Goal: Task Accomplishment & Management: Complete application form

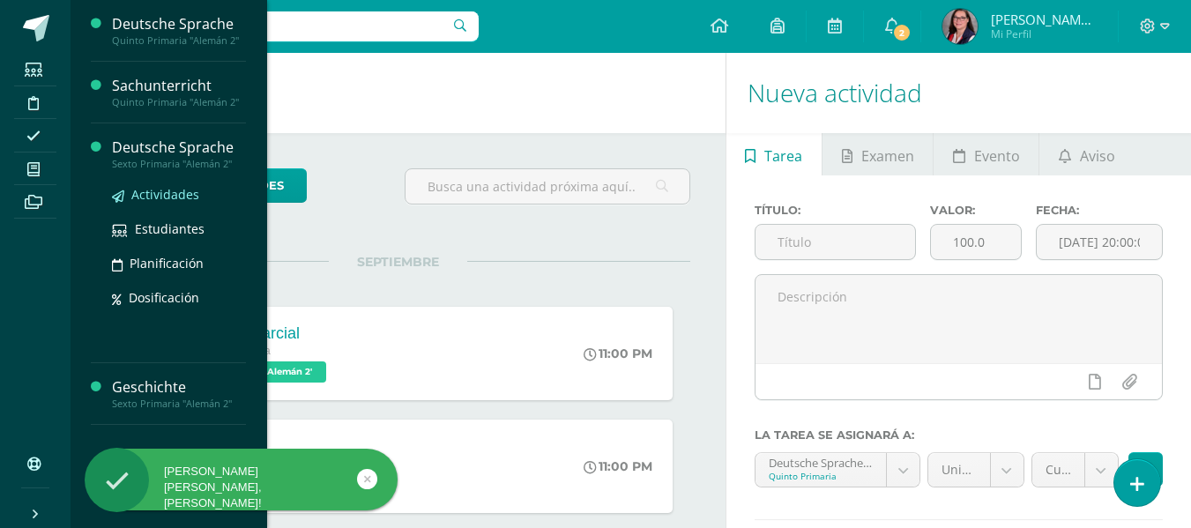
click at [181, 192] on span "Actividades" at bounding box center [165, 194] width 68 height 17
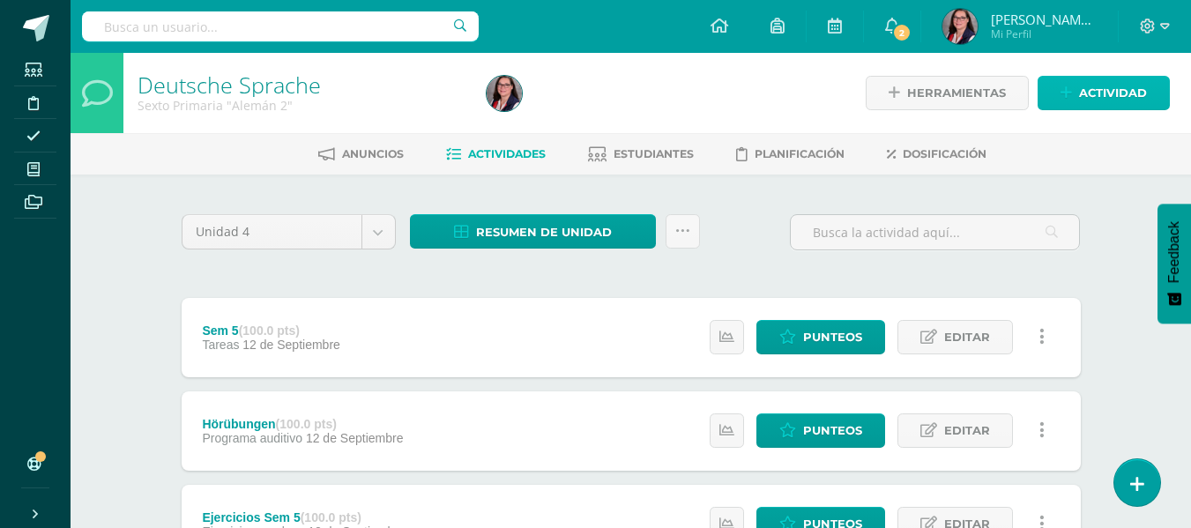
click at [1072, 94] on icon at bounding box center [1065, 92] width 11 height 15
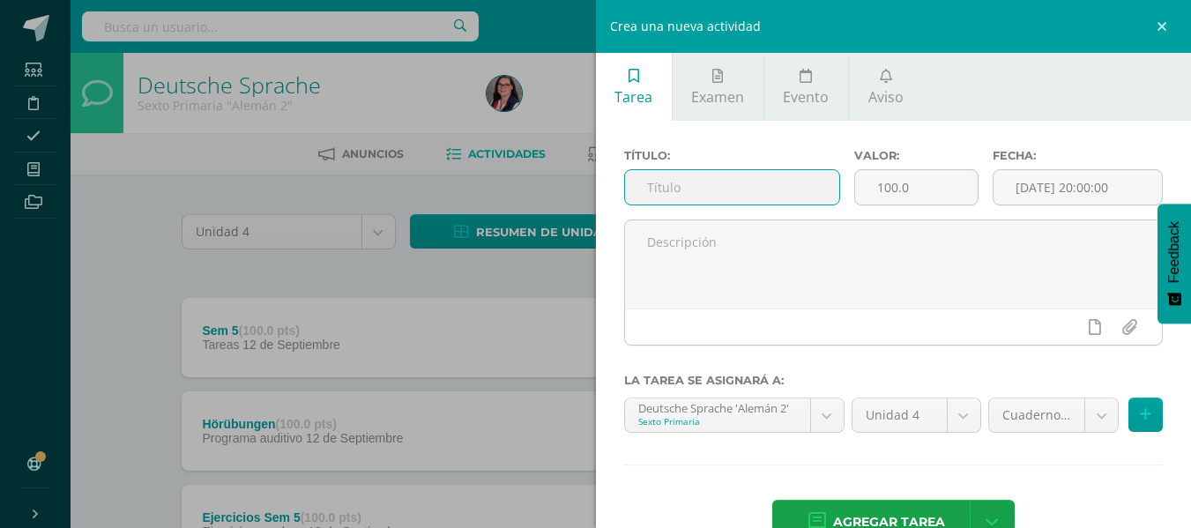
click at [795, 183] on input "text" at bounding box center [732, 187] width 214 height 34
type input "Projekt Lied Übungen"
click at [1028, 188] on input "[DATE] 20:00:00" at bounding box center [1077, 187] width 168 height 34
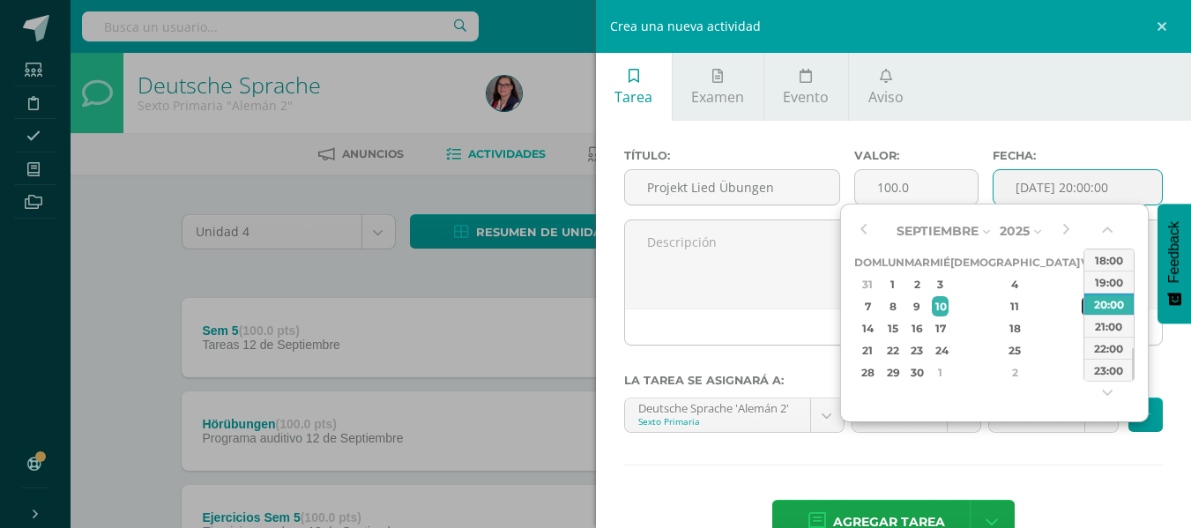
click at [1081, 303] on div "12" at bounding box center [1089, 306] width 16 height 20
click at [1096, 371] on div "23:00" at bounding box center [1108, 370] width 49 height 22
type input "2025-09-12 23:00"
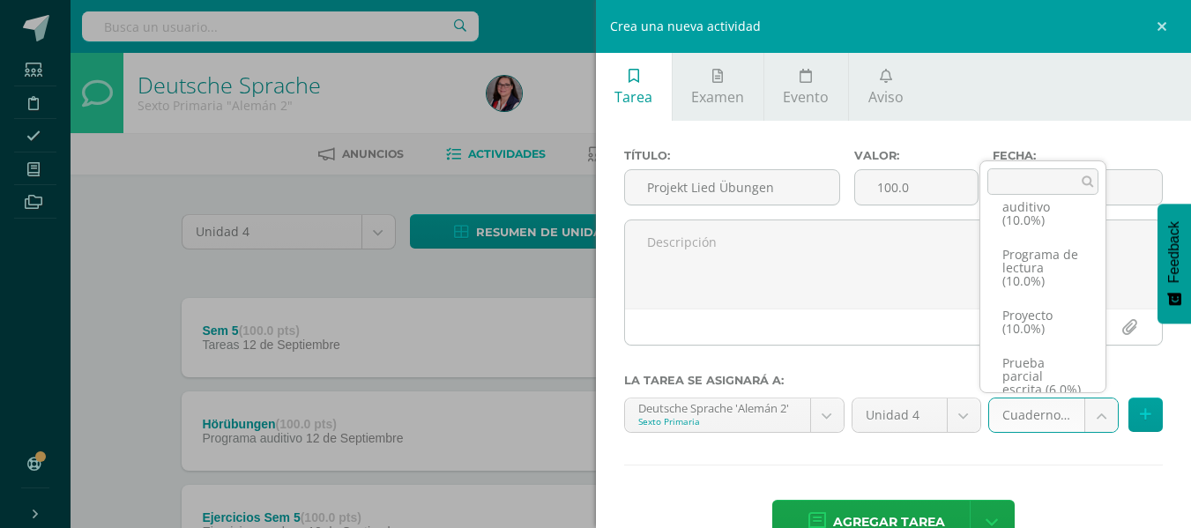
scroll to position [311, 0]
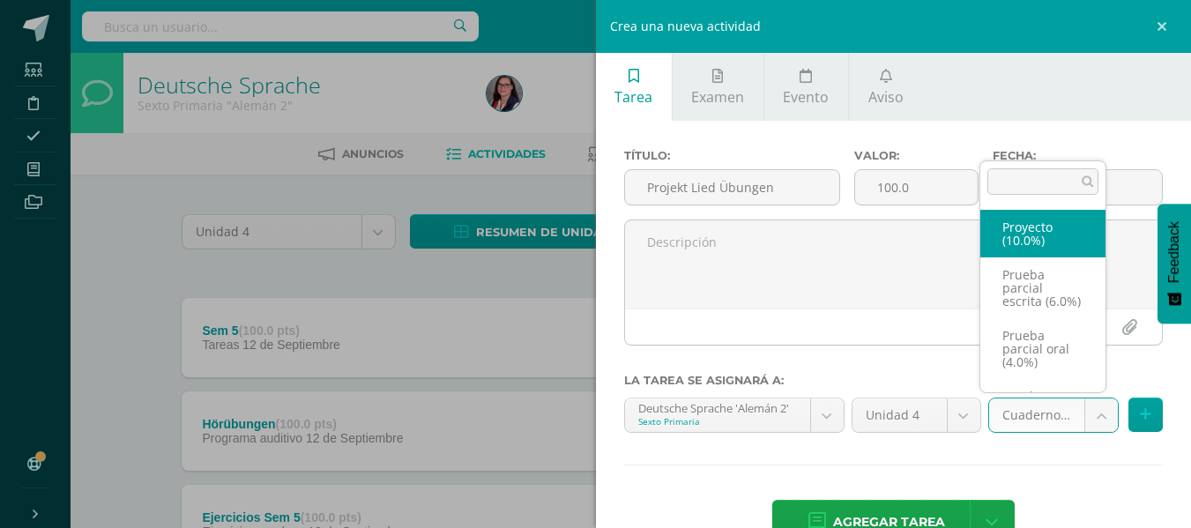
select select "232803"
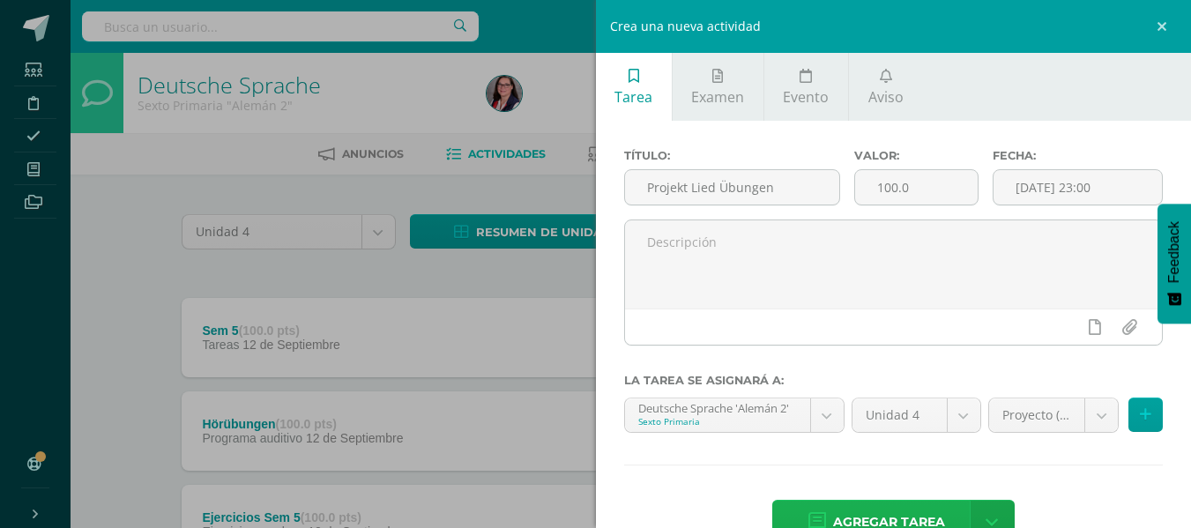
click at [899, 514] on span "Agregar tarea" at bounding box center [889, 522] width 112 height 43
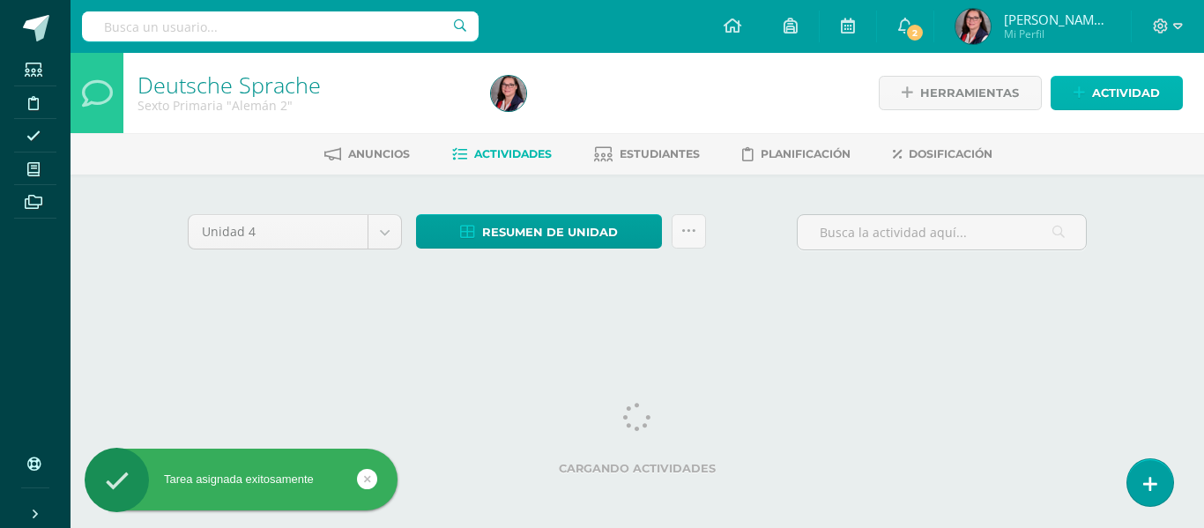
click at [1100, 100] on span "Actividad" at bounding box center [1126, 93] width 68 height 33
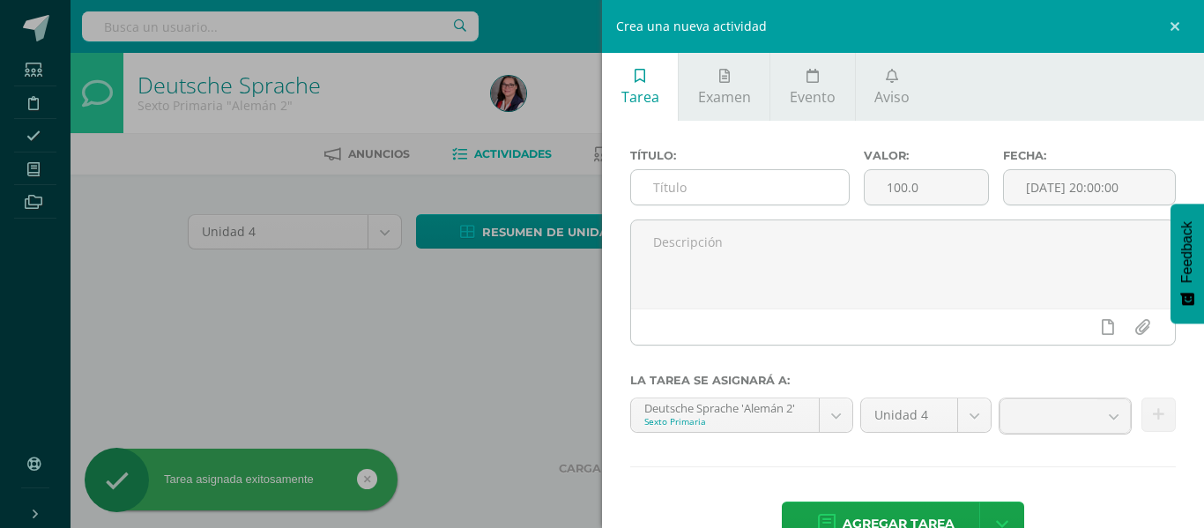
click at [746, 185] on input "text" at bounding box center [740, 187] width 218 height 34
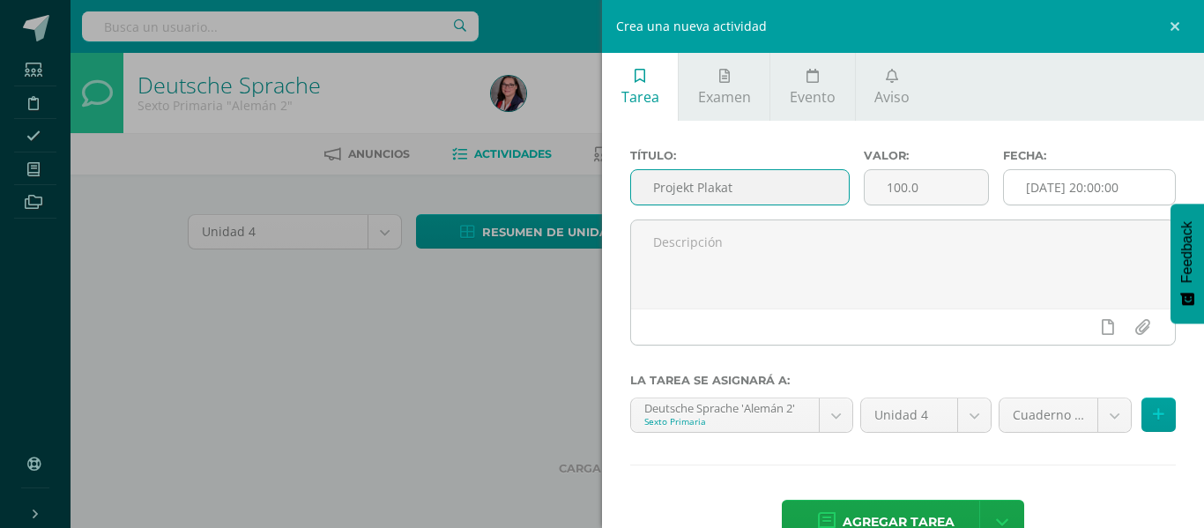
type input "Projekt Plakat"
click at [1018, 182] on input "[DATE] 20:00:00" at bounding box center [1089, 187] width 171 height 34
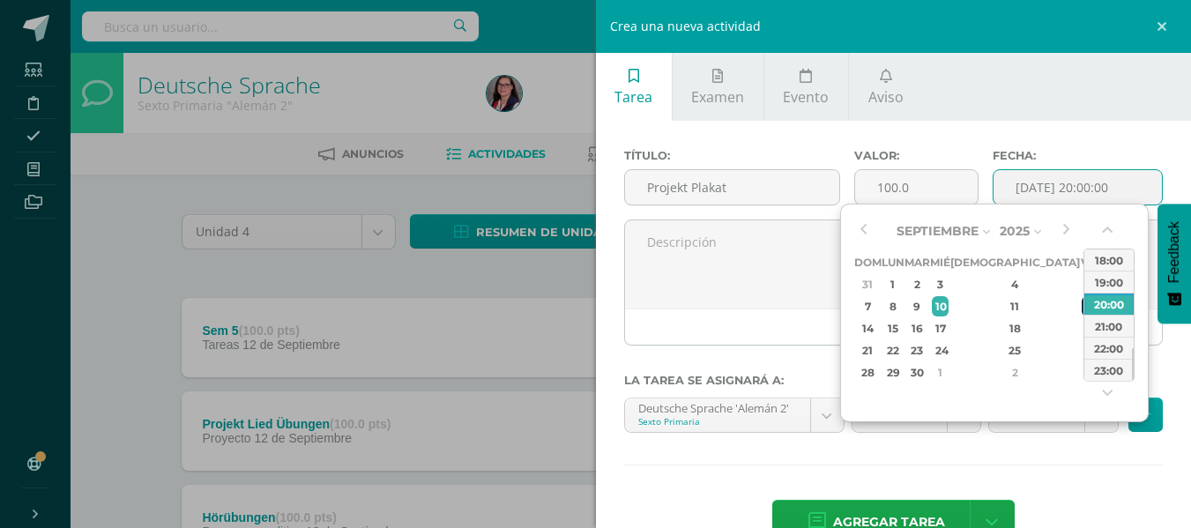
click at [1081, 311] on div "12" at bounding box center [1089, 306] width 16 height 20
click at [1102, 364] on div "23:00" at bounding box center [1108, 370] width 49 height 22
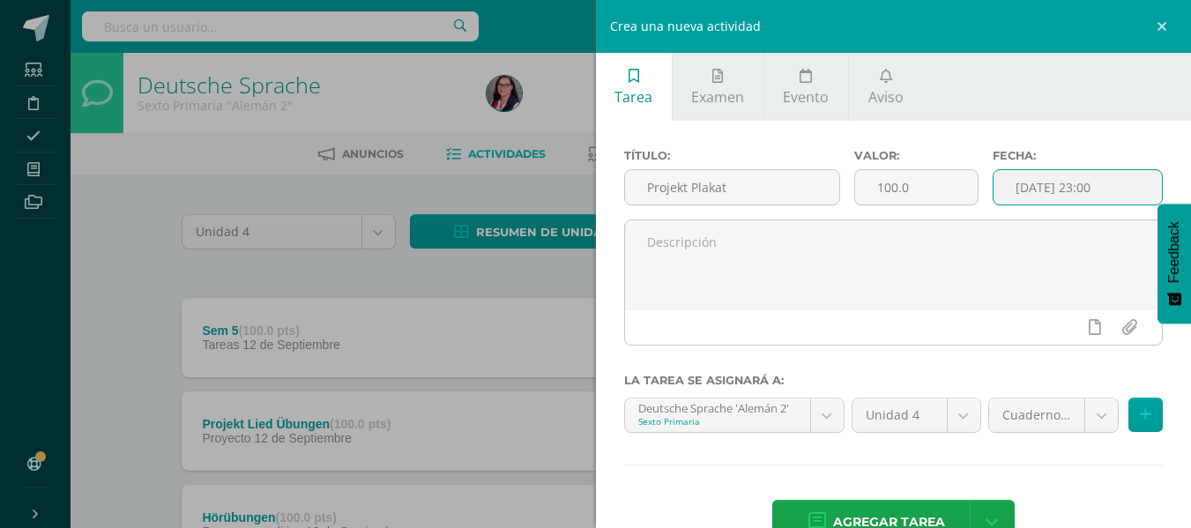
click at [1106, 177] on input "2025-09-12 23:00" at bounding box center [1077, 187] width 168 height 34
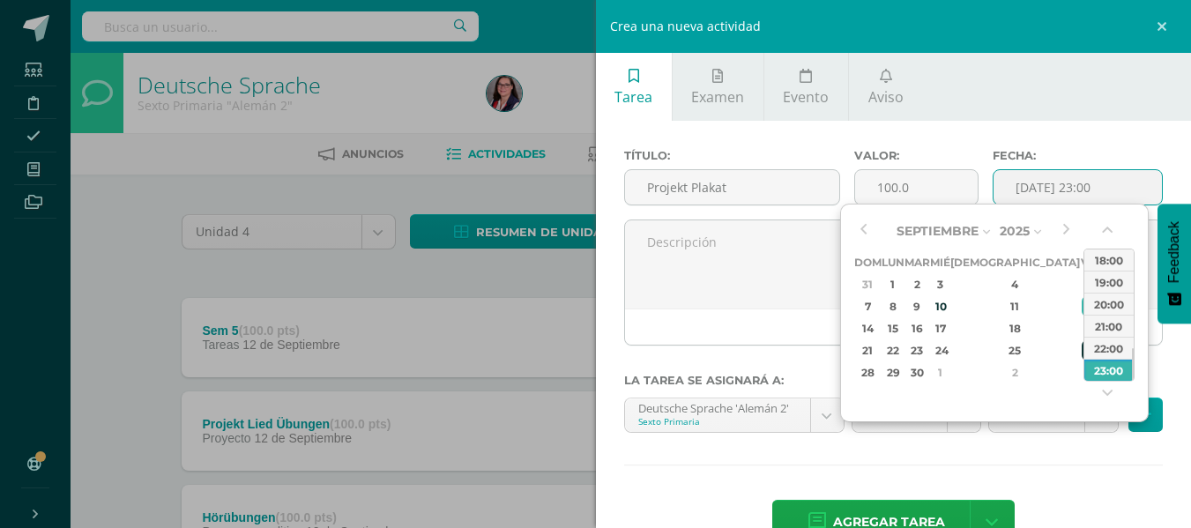
click at [1081, 355] on div "26" at bounding box center [1089, 350] width 16 height 20
type input "2025-09-26 23:00"
click at [1115, 371] on div "23:00" at bounding box center [1108, 370] width 49 height 22
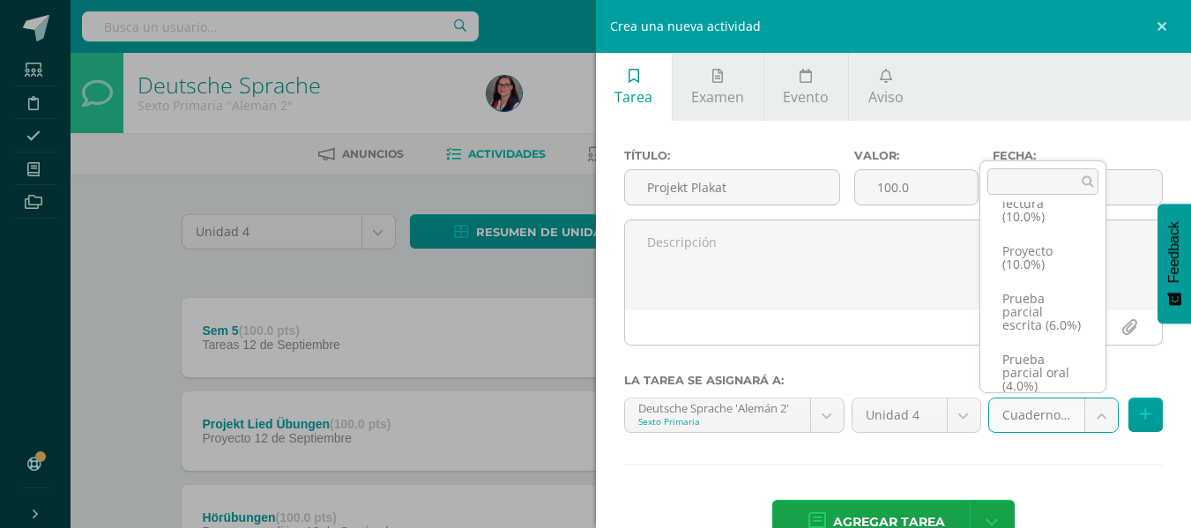
scroll to position [311, 0]
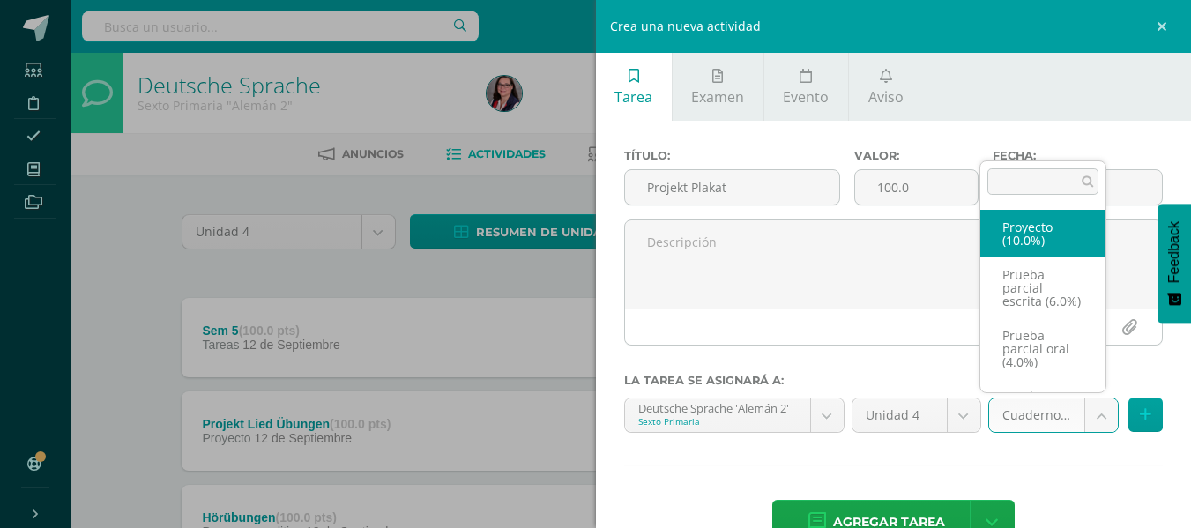
select select "232803"
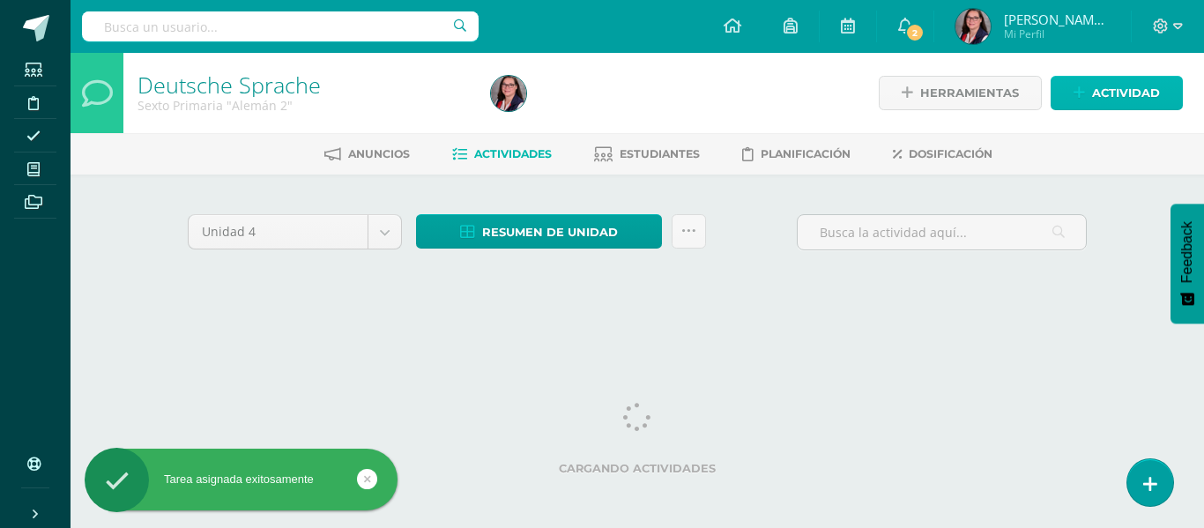
click at [1102, 96] on span "Actividad" at bounding box center [1126, 93] width 68 height 33
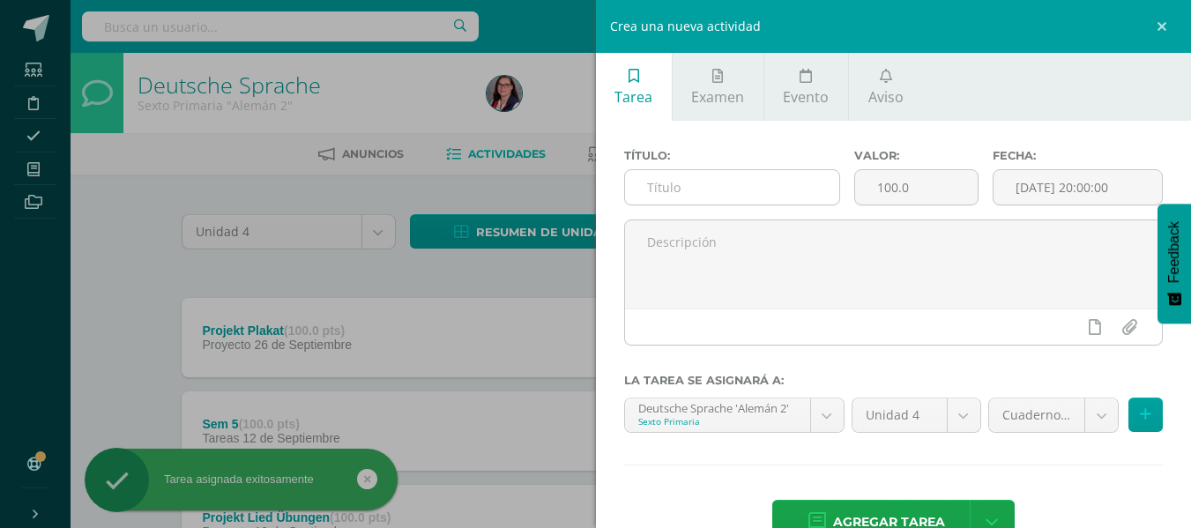
click at [808, 189] on input "text" at bounding box center [732, 187] width 214 height 34
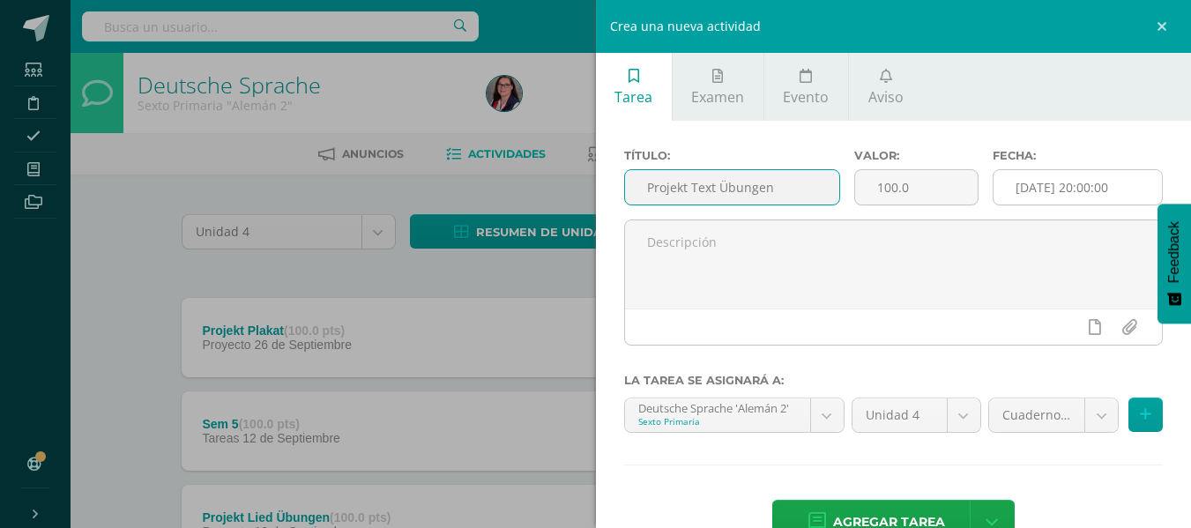
type input "Projekt Text Übungen"
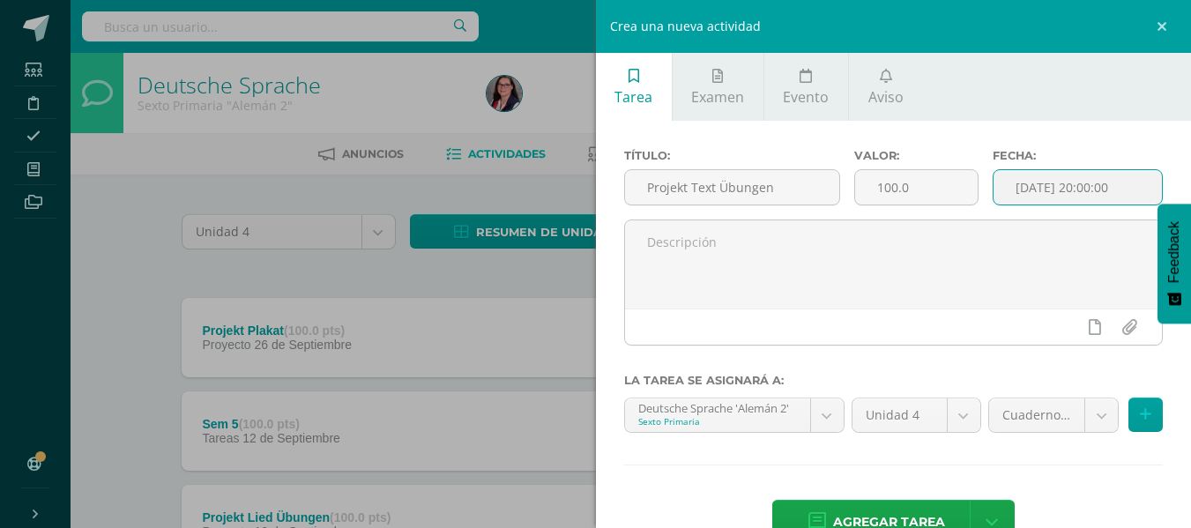
click at [1073, 190] on input "[DATE] 20:00:00" at bounding box center [1077, 187] width 168 height 34
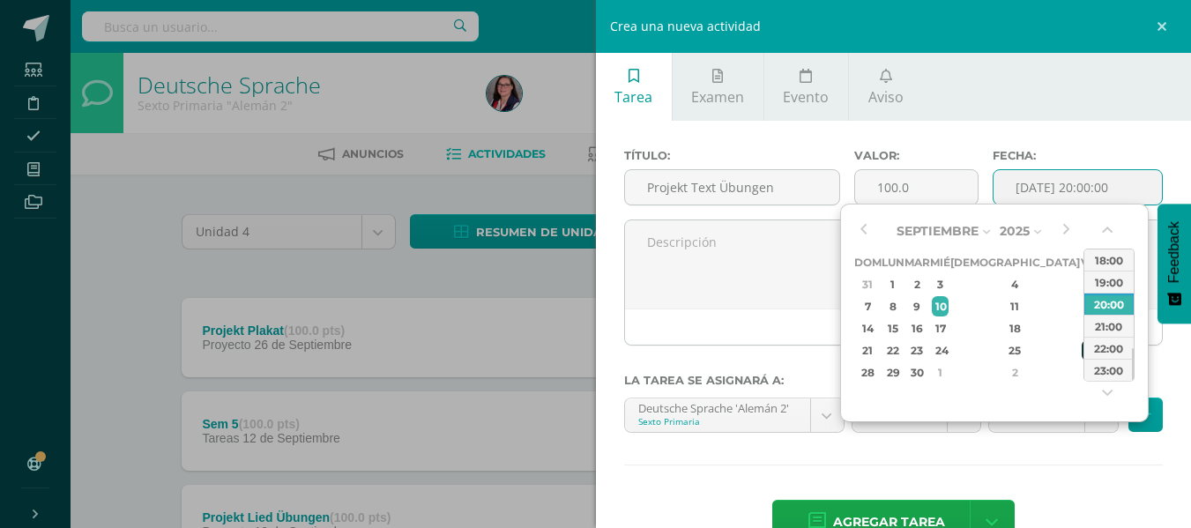
click at [1081, 350] on div "26" at bounding box center [1089, 350] width 16 height 20
click at [1099, 371] on div "23:00" at bounding box center [1108, 370] width 49 height 22
type input "2025-09-26 23:00"
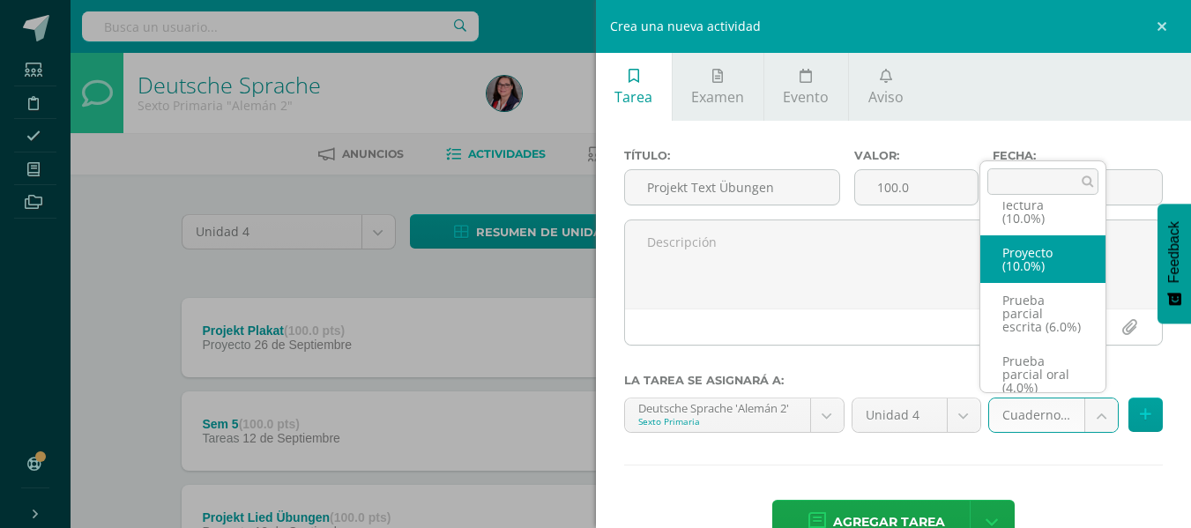
scroll to position [311, 0]
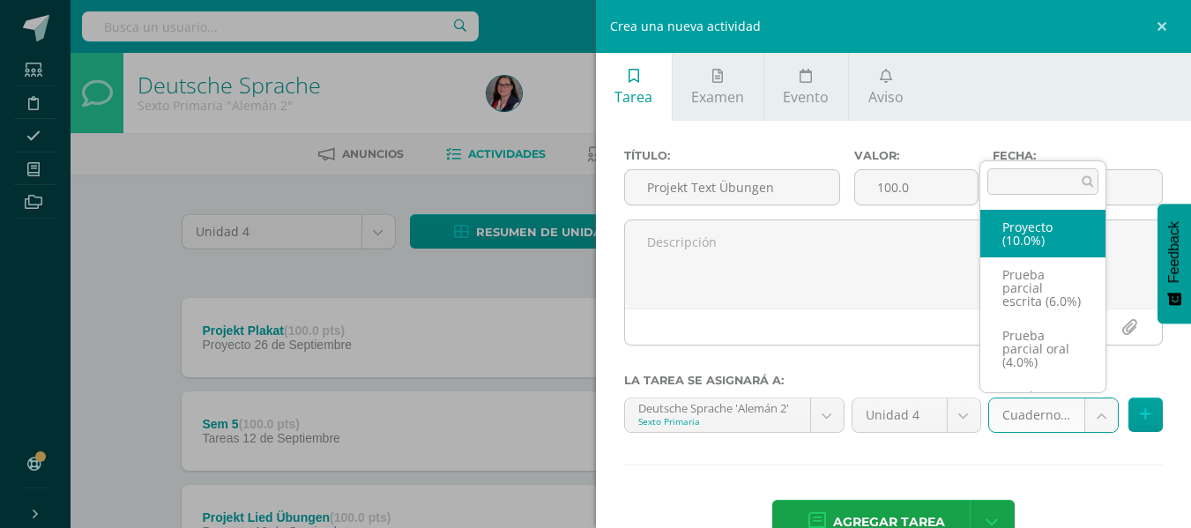
select select "232803"
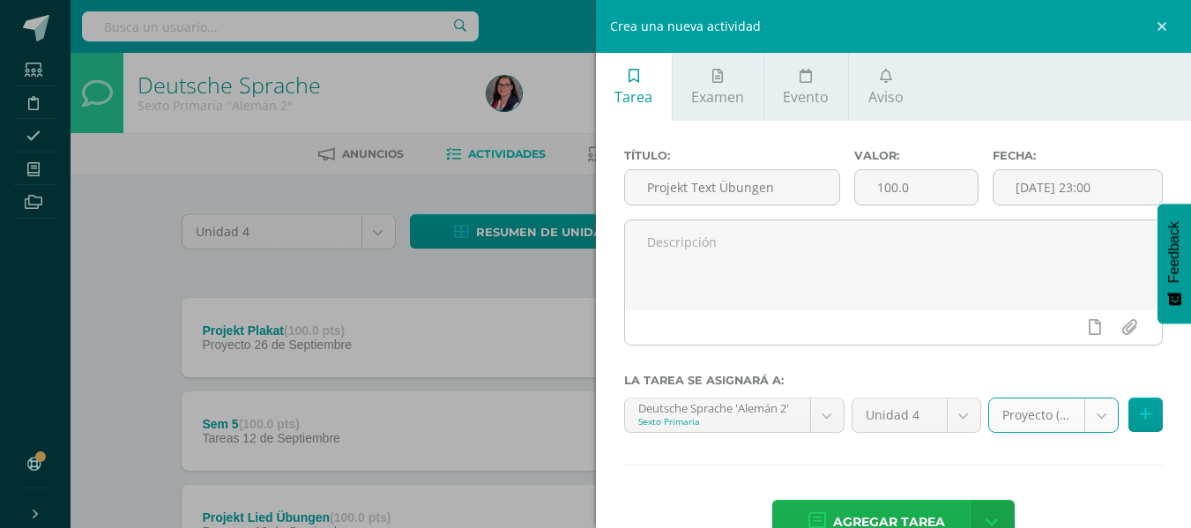
click at [874, 518] on span "Agregar tarea" at bounding box center [889, 522] width 112 height 43
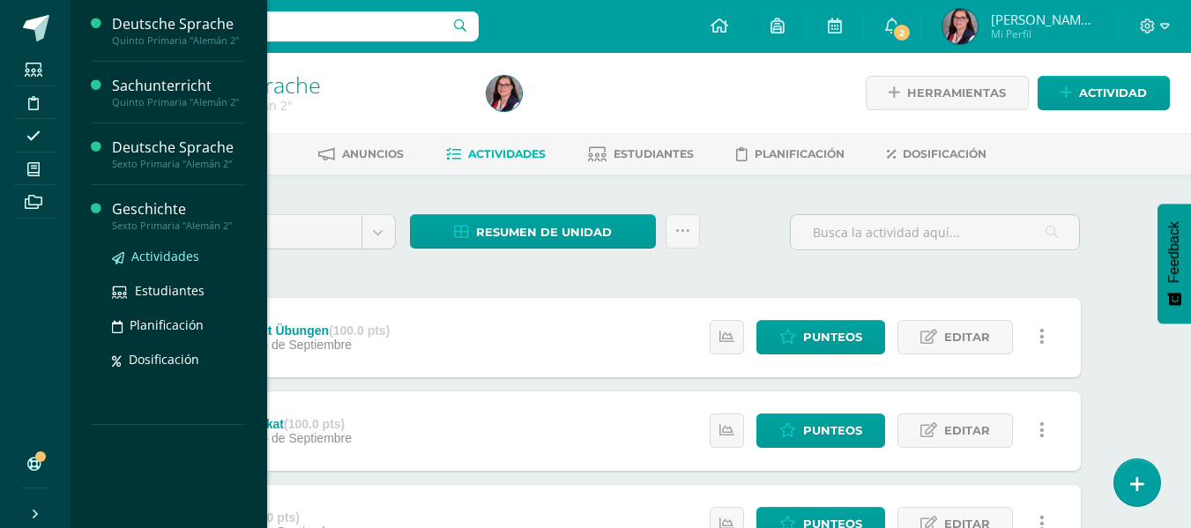
click at [173, 255] on span "Actividades" at bounding box center [165, 256] width 68 height 17
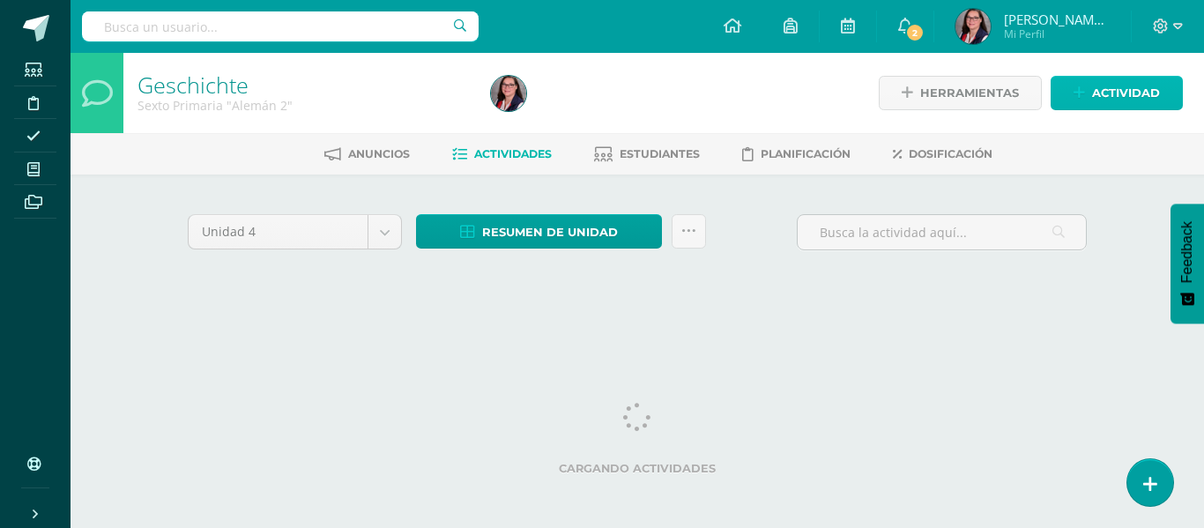
click at [1099, 85] on span "Actividad" at bounding box center [1126, 93] width 68 height 33
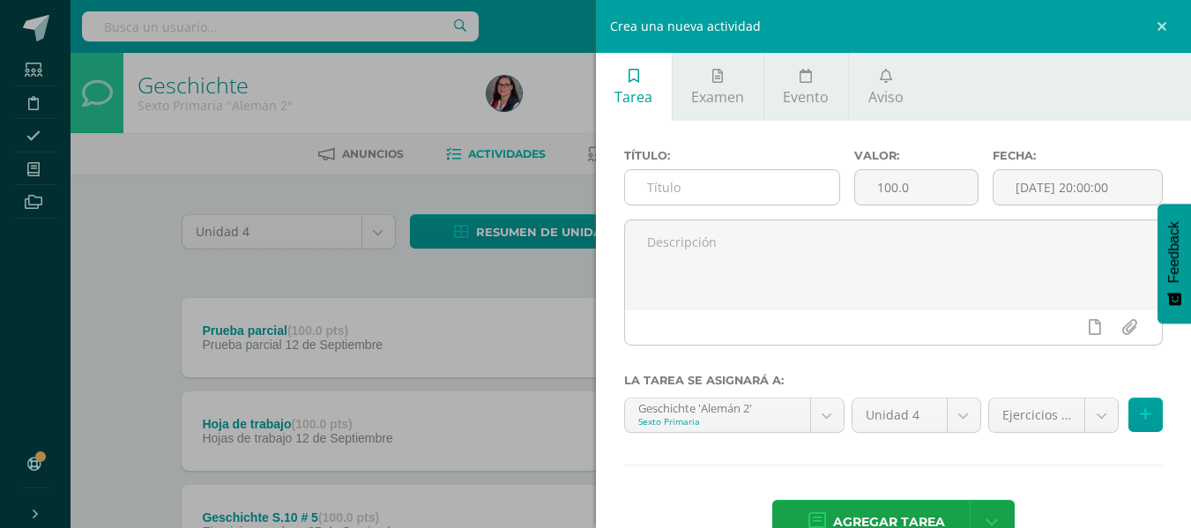
click at [769, 193] on input "text" at bounding box center [732, 187] width 214 height 34
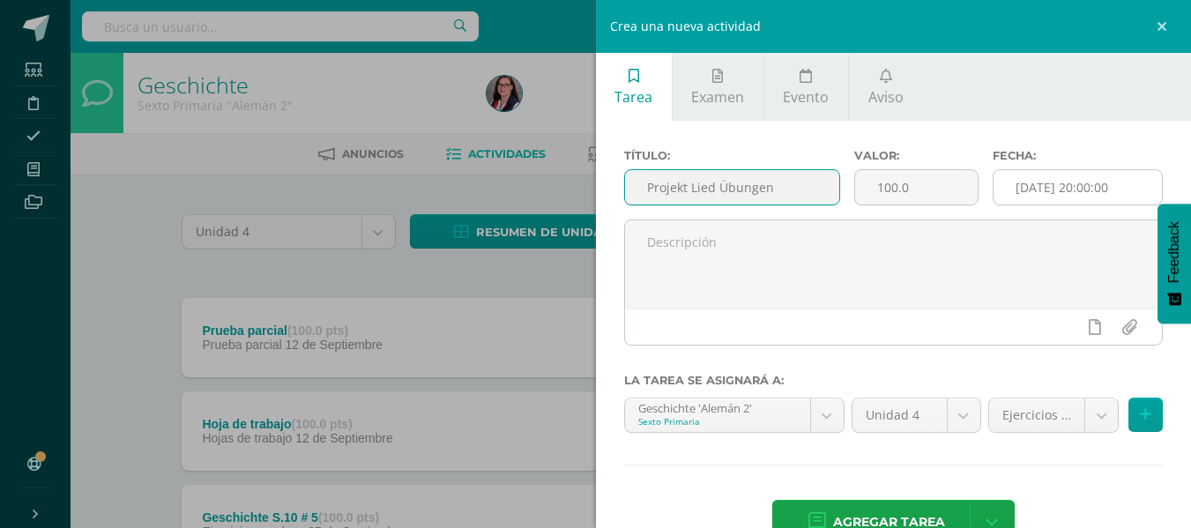
type input "Projekt Lied Übungen"
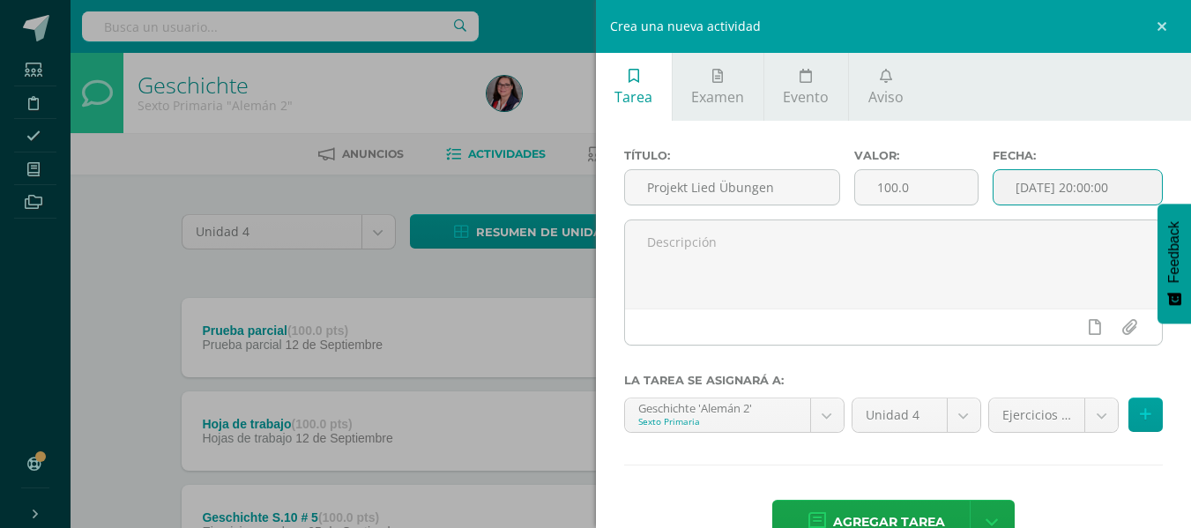
click at [1066, 200] on input "[DATE] 20:00:00" at bounding box center [1077, 187] width 168 height 34
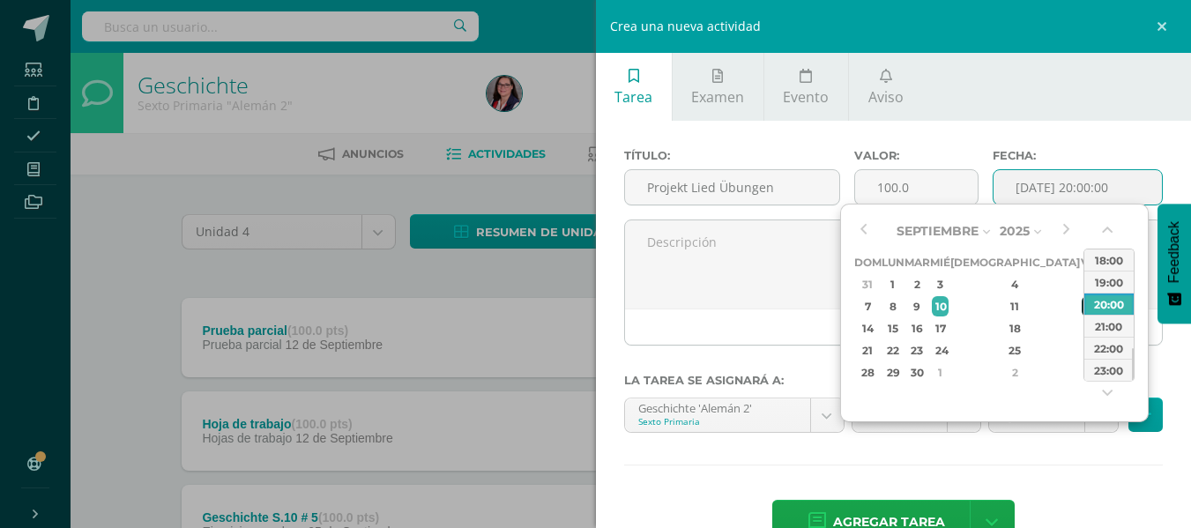
click at [1081, 312] on div "12" at bounding box center [1089, 306] width 16 height 20
click at [1097, 366] on div "23:00" at bounding box center [1108, 370] width 49 height 22
type input "2025-09-12 23:00"
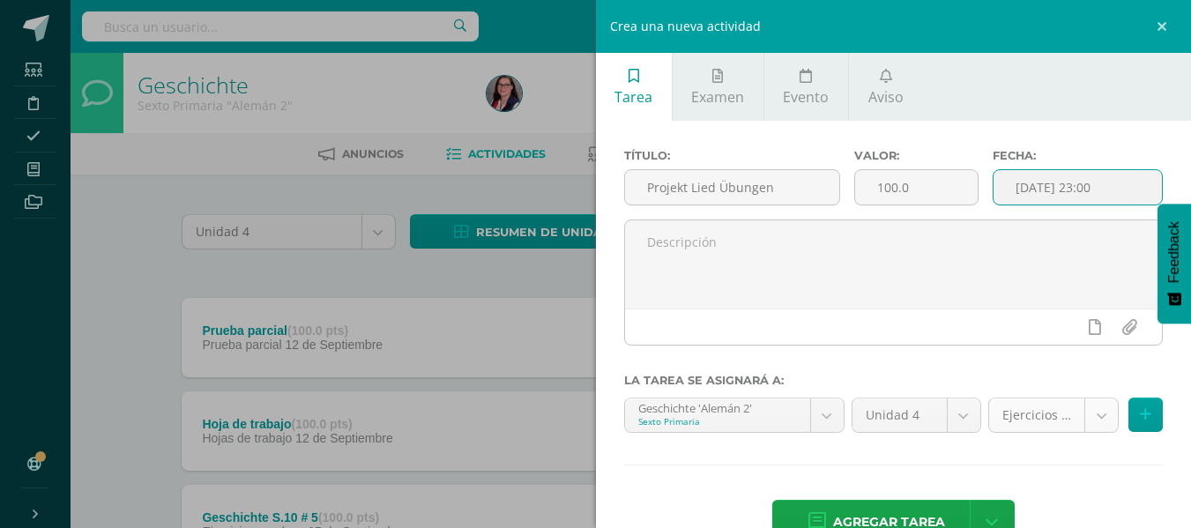
click at [1091, 418] on body "Estudiantes Disciplina Asistencia Mis cursos Archivos Soporte Ayuda Reportar un…" at bounding box center [595, 480] width 1191 height 961
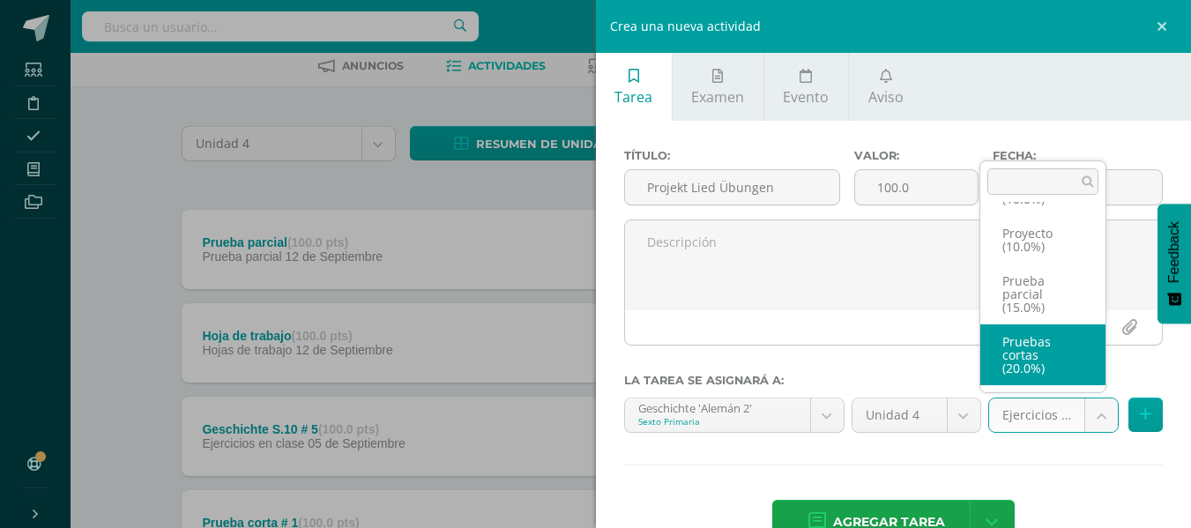
scroll to position [148, 0]
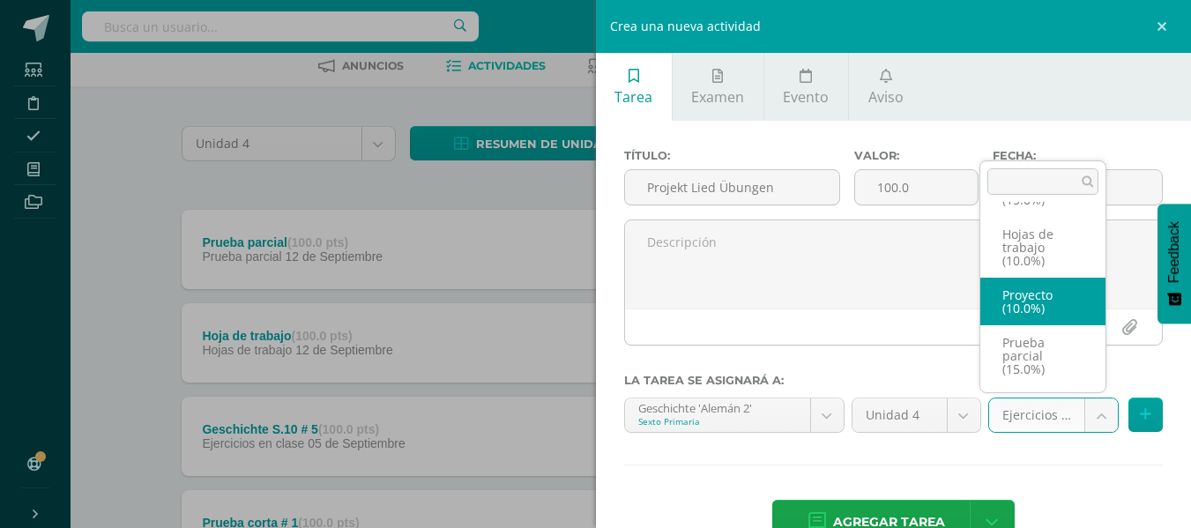
select select "232805"
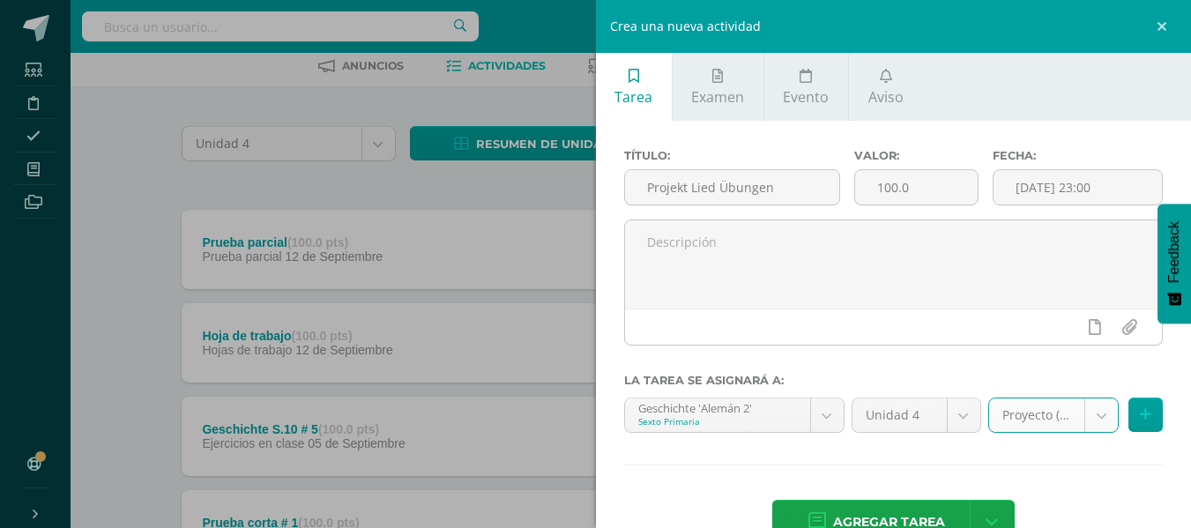
click at [892, 512] on span "Agregar tarea" at bounding box center [889, 522] width 112 height 43
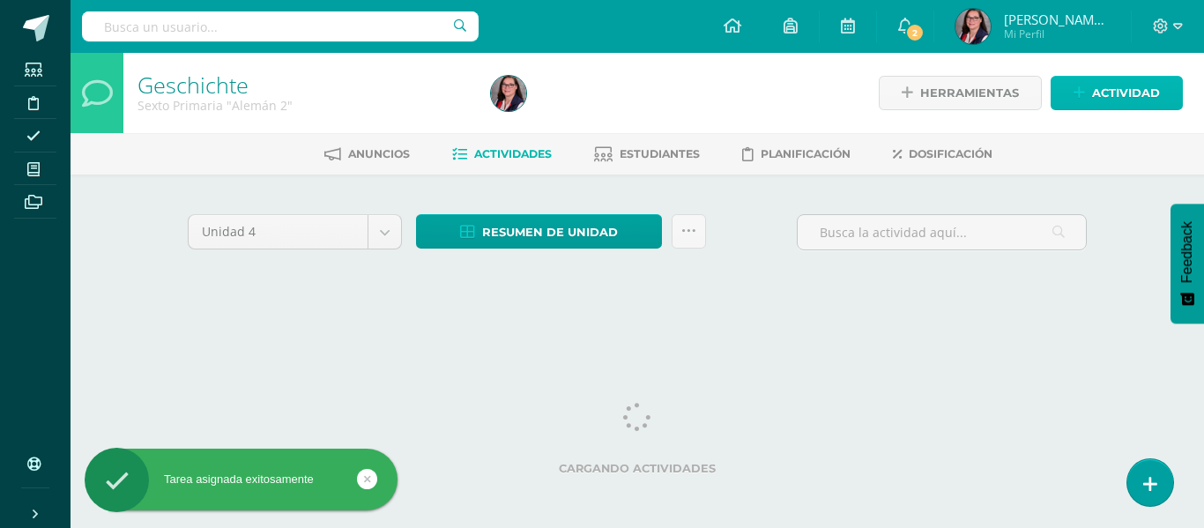
click at [1154, 80] on span "Actividad" at bounding box center [1126, 93] width 68 height 33
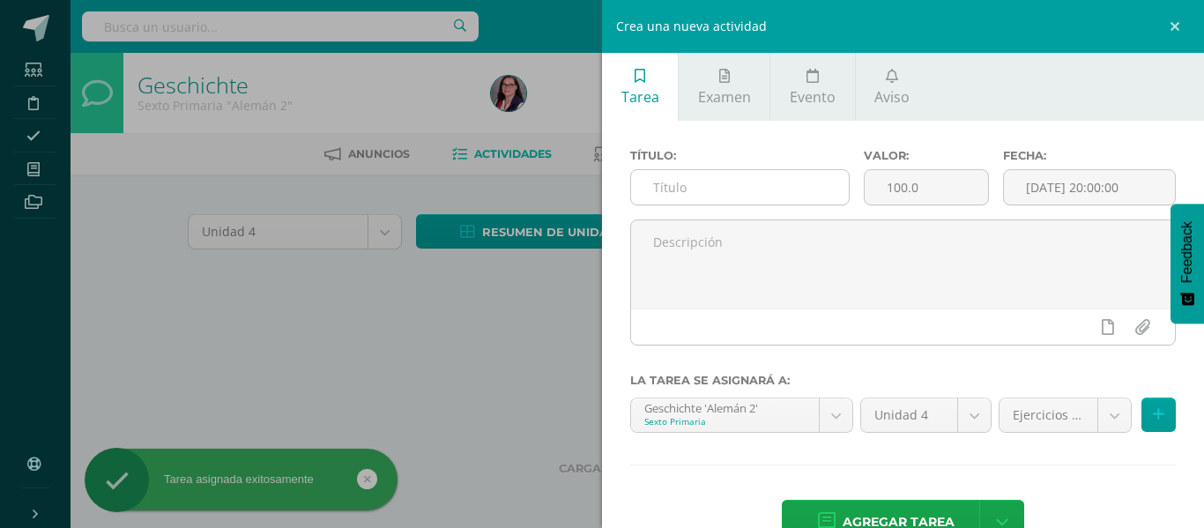
click at [775, 174] on input "text" at bounding box center [740, 187] width 218 height 34
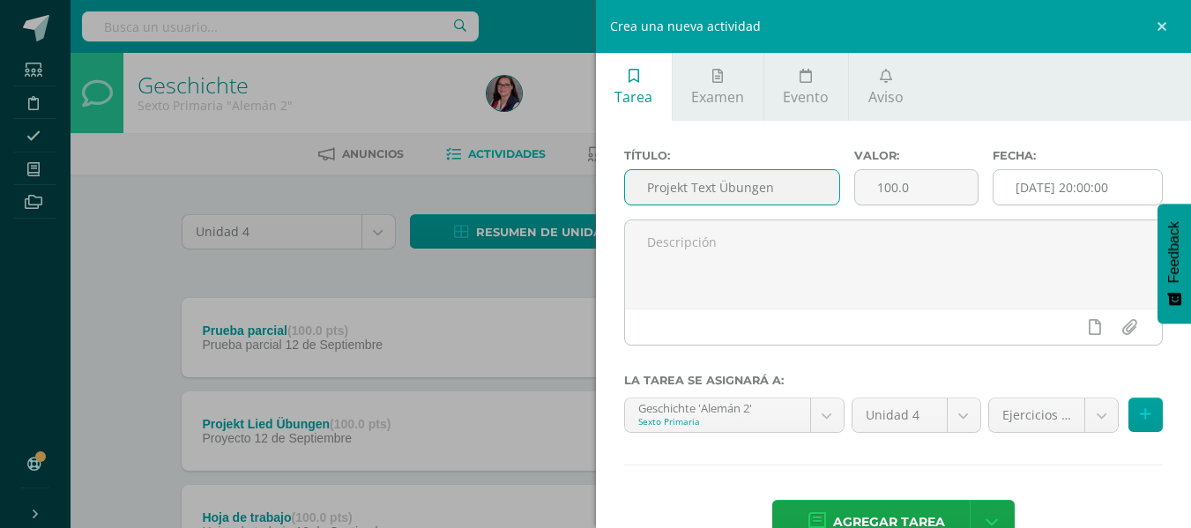
type input "Projekt Text Übungen"
click at [1052, 172] on input "[DATE] 20:00:00" at bounding box center [1077, 187] width 168 height 34
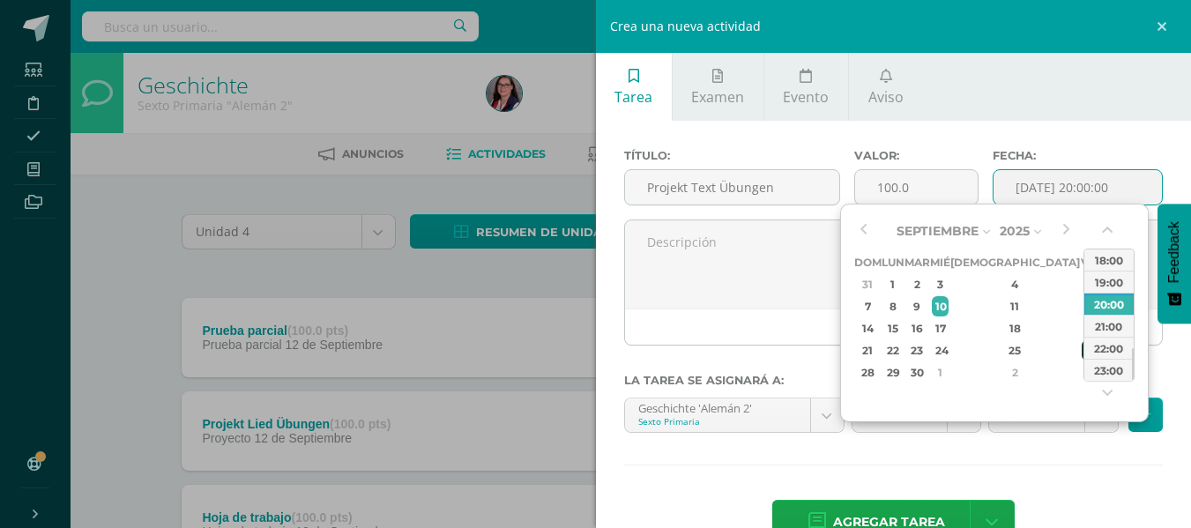
click at [1081, 347] on div "26" at bounding box center [1089, 350] width 16 height 20
click at [1107, 367] on div "23:00" at bounding box center [1108, 370] width 49 height 22
type input "[DATE] 23:00"
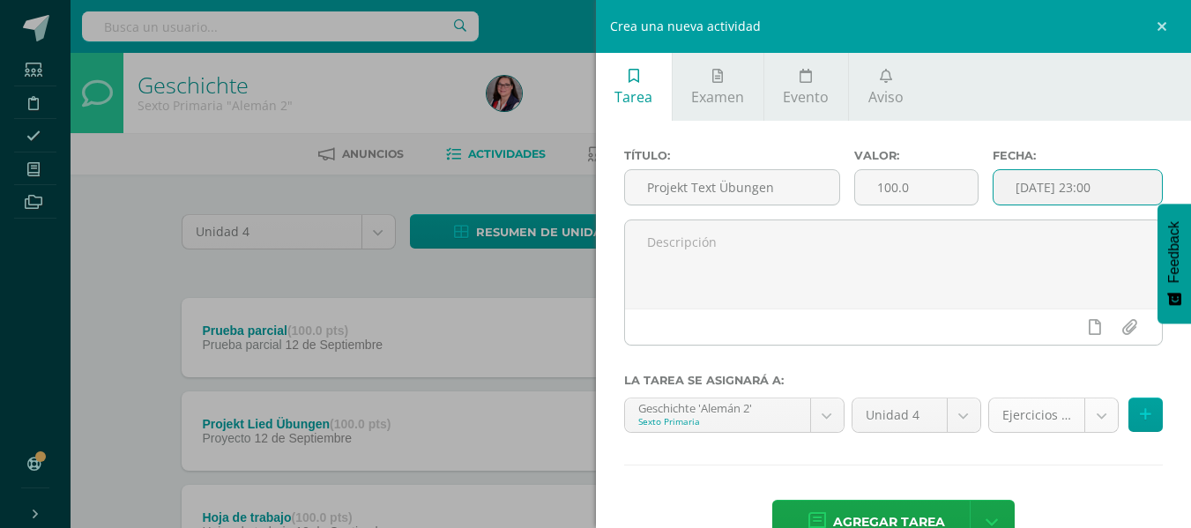
click at [1080, 420] on body "Tarea asignada exitosamente Estudiantes Disciplina Asistencia Mis cursos Archiv…" at bounding box center [595, 527] width 1191 height 1055
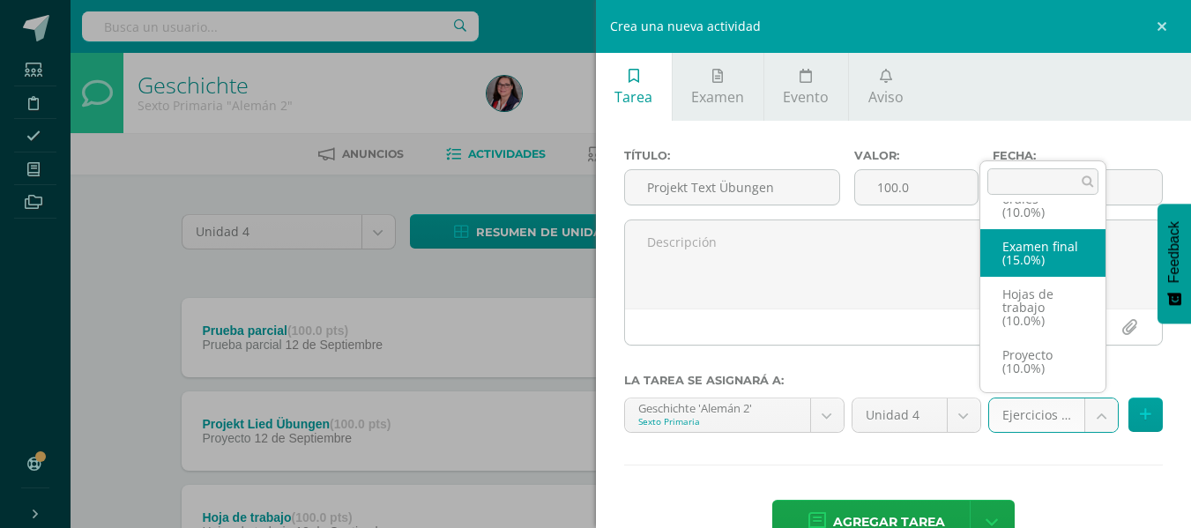
scroll to position [176, 0]
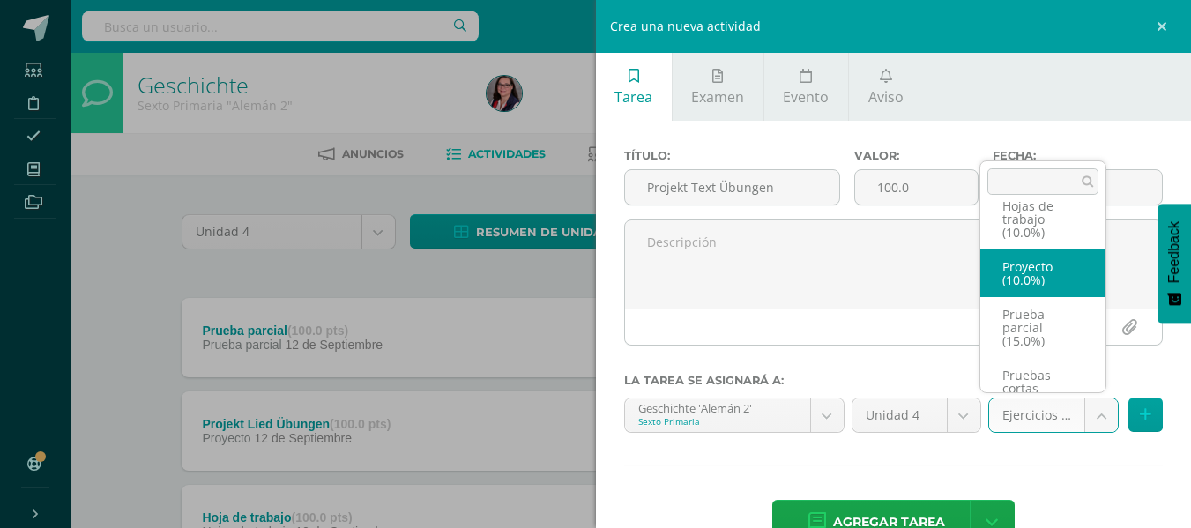
select select "232805"
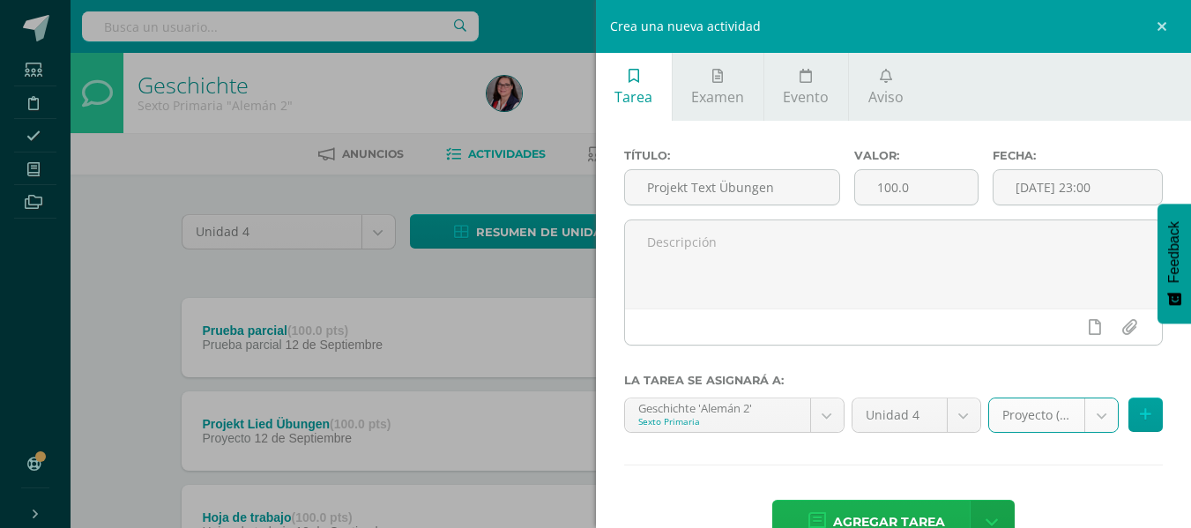
click at [908, 510] on span "Agregar tarea" at bounding box center [889, 522] width 112 height 43
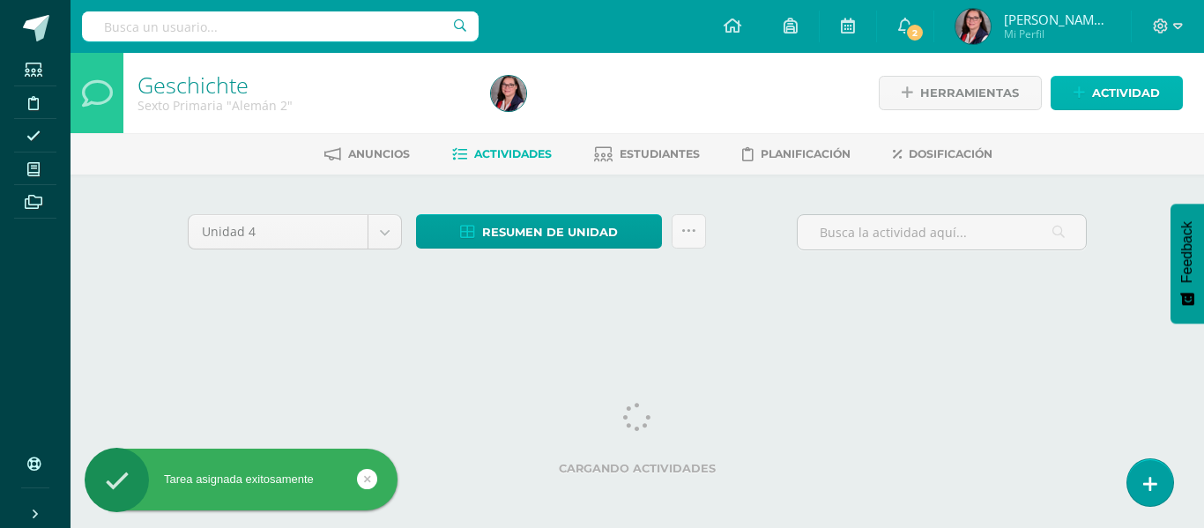
click at [1105, 98] on span "Actividad" at bounding box center [1126, 93] width 68 height 33
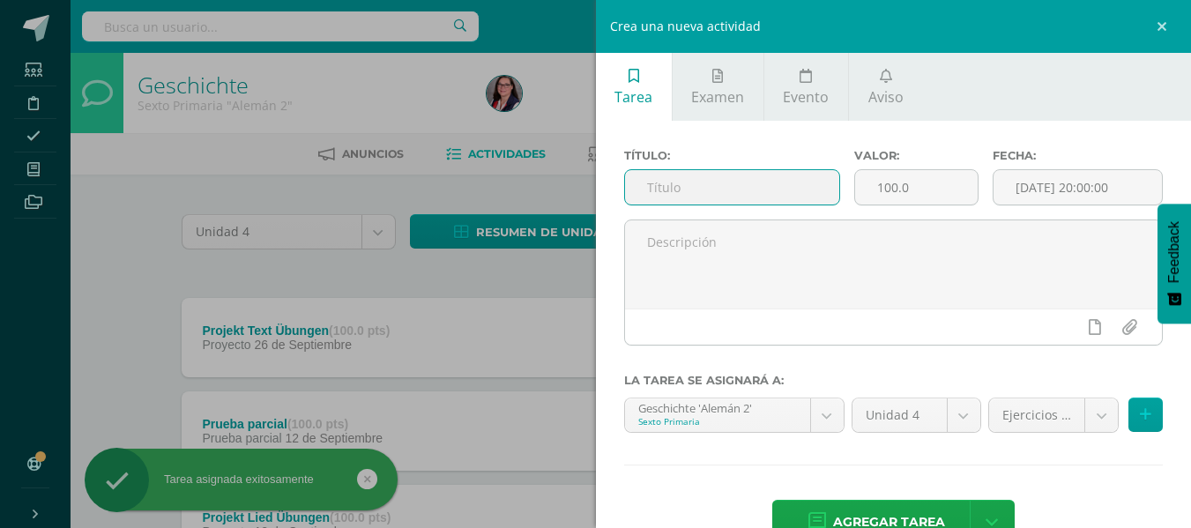
click at [814, 188] on input "text" at bounding box center [732, 187] width 214 height 34
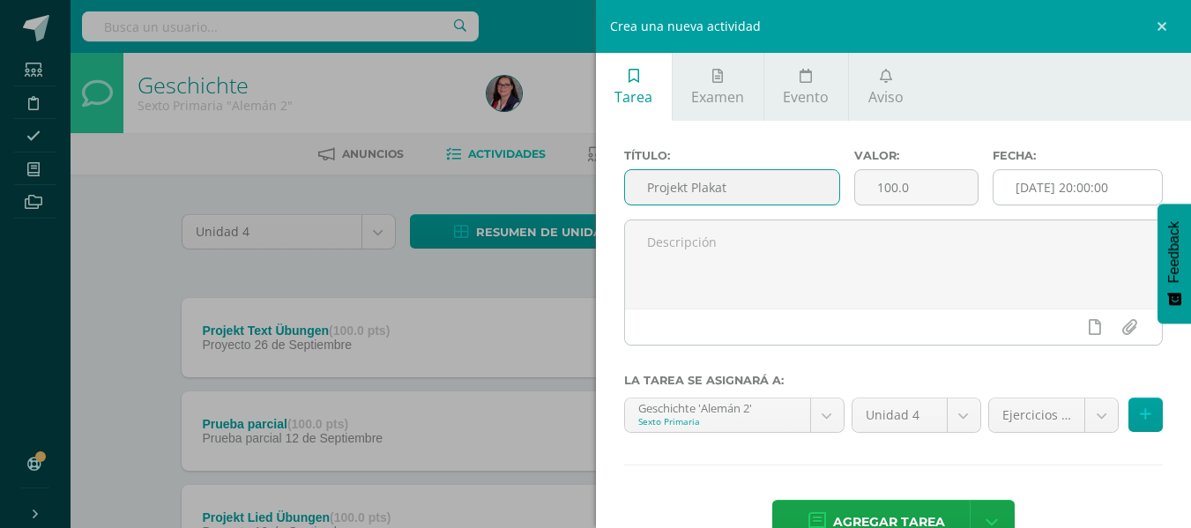
type input "Projekt Plakat"
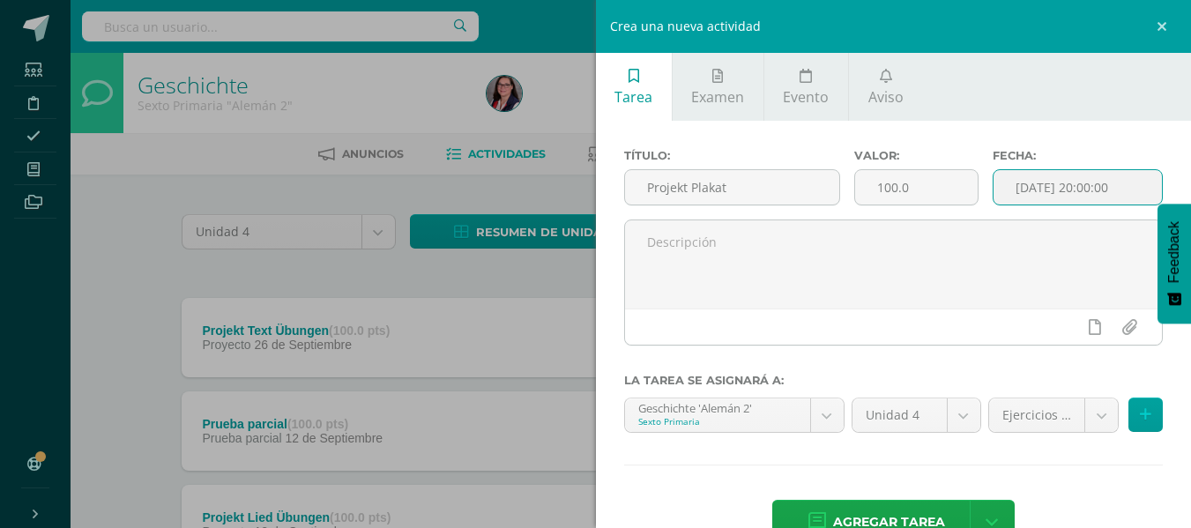
click at [1011, 185] on input "[DATE] 20:00:00" at bounding box center [1077, 187] width 168 height 34
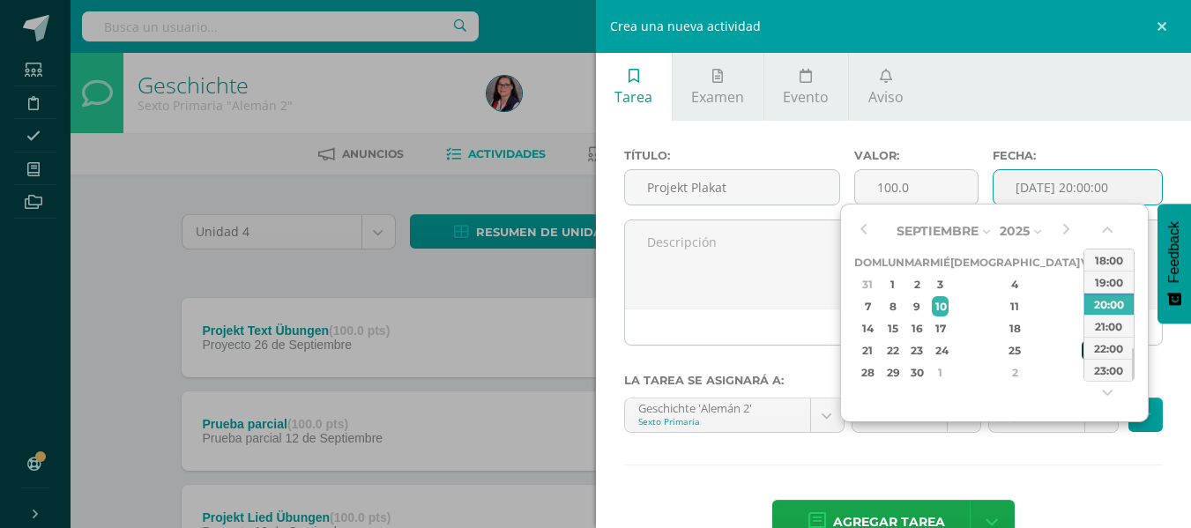
click at [1081, 341] on div "26" at bounding box center [1089, 350] width 16 height 20
click at [1105, 374] on div "23:00" at bounding box center [1108, 370] width 49 height 22
type input "2025-09-26 23:00"
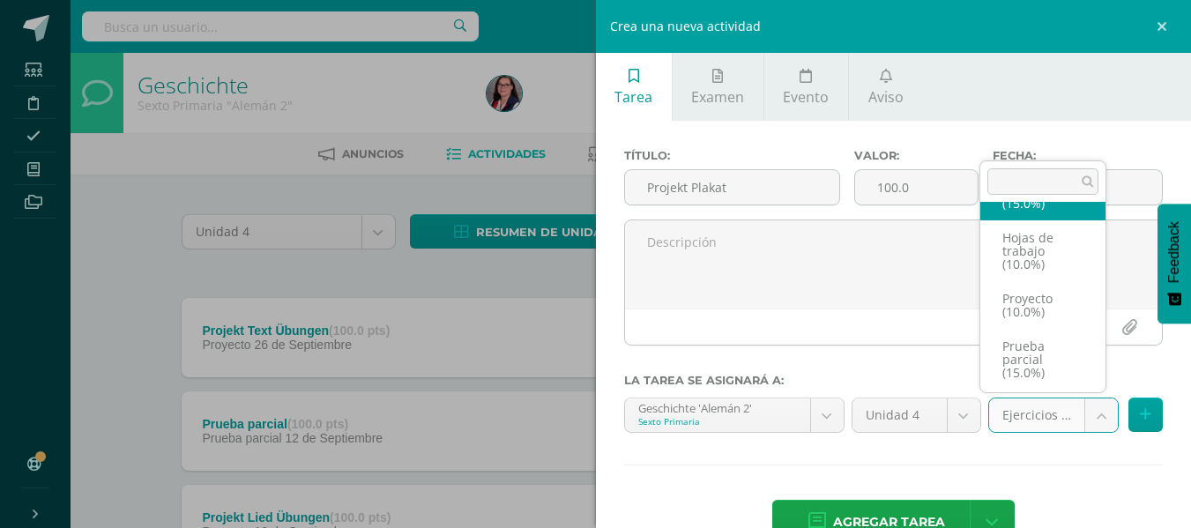
scroll to position [176, 0]
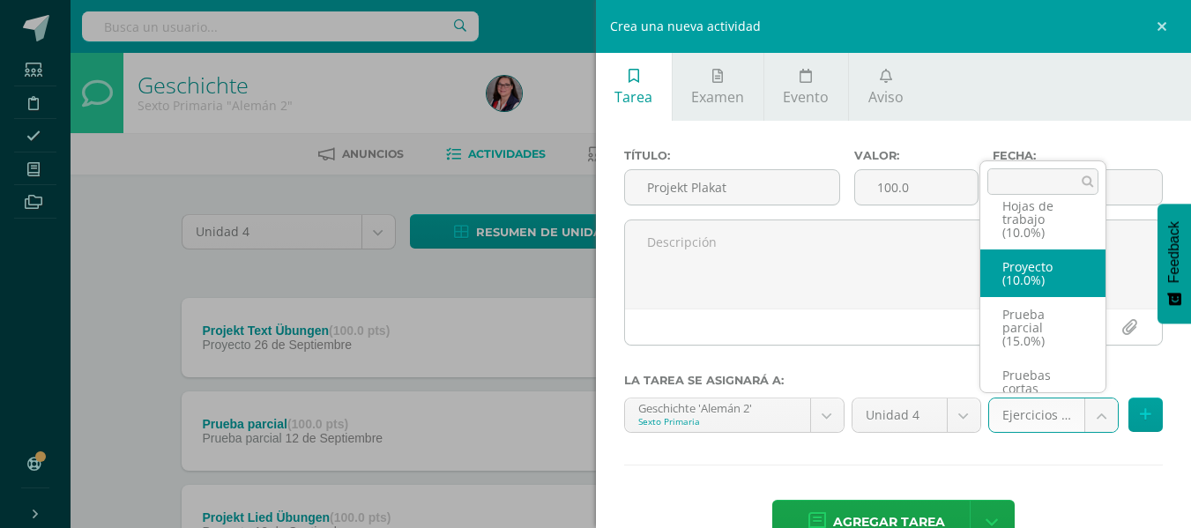
select select "232805"
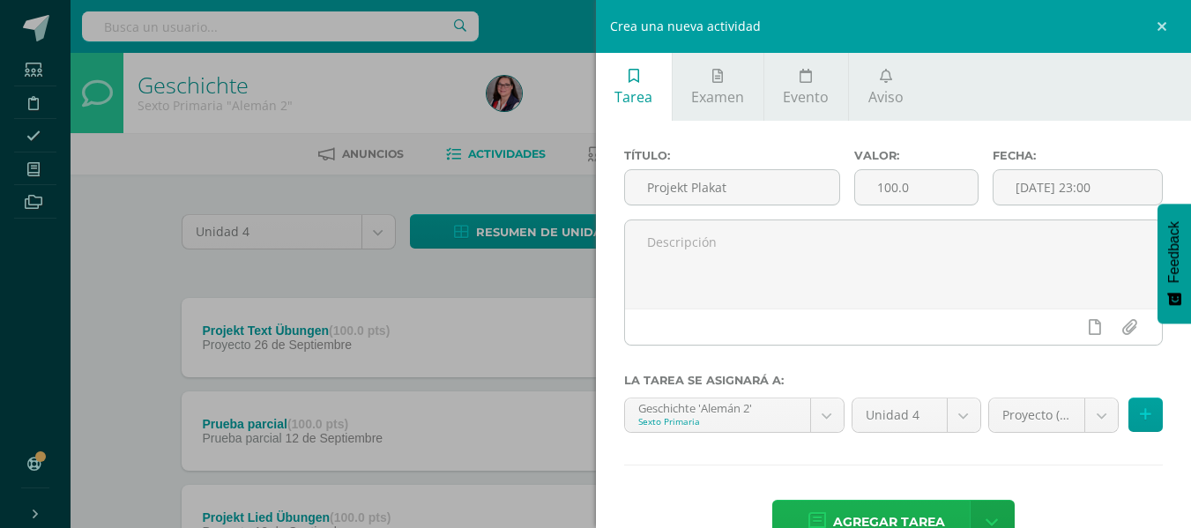
click at [885, 510] on span "Agregar tarea" at bounding box center [889, 522] width 112 height 43
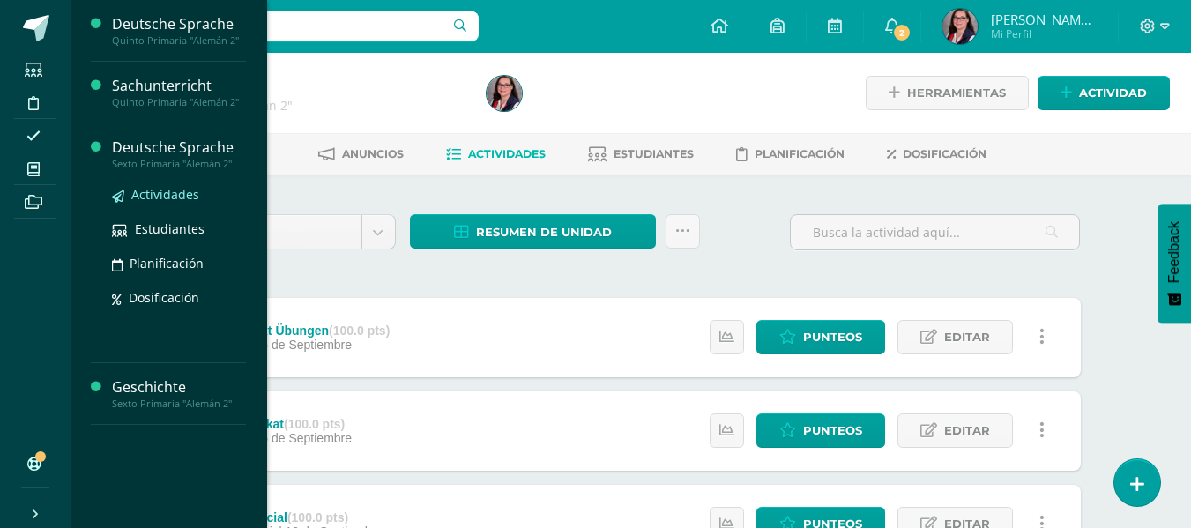
click at [168, 192] on span "Actividades" at bounding box center [165, 194] width 68 height 17
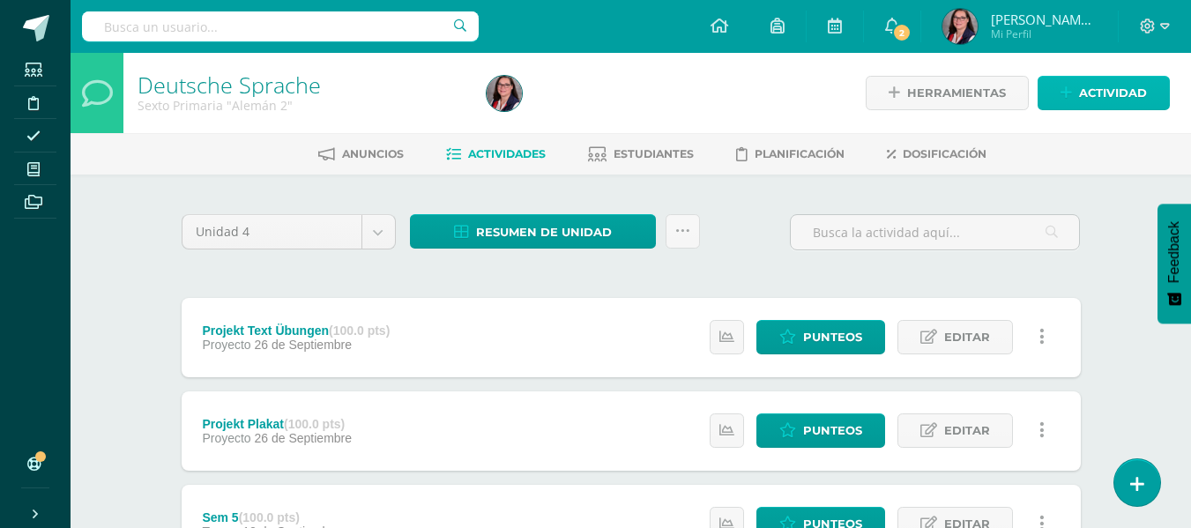
click at [1133, 100] on span "Actividad" at bounding box center [1113, 93] width 68 height 33
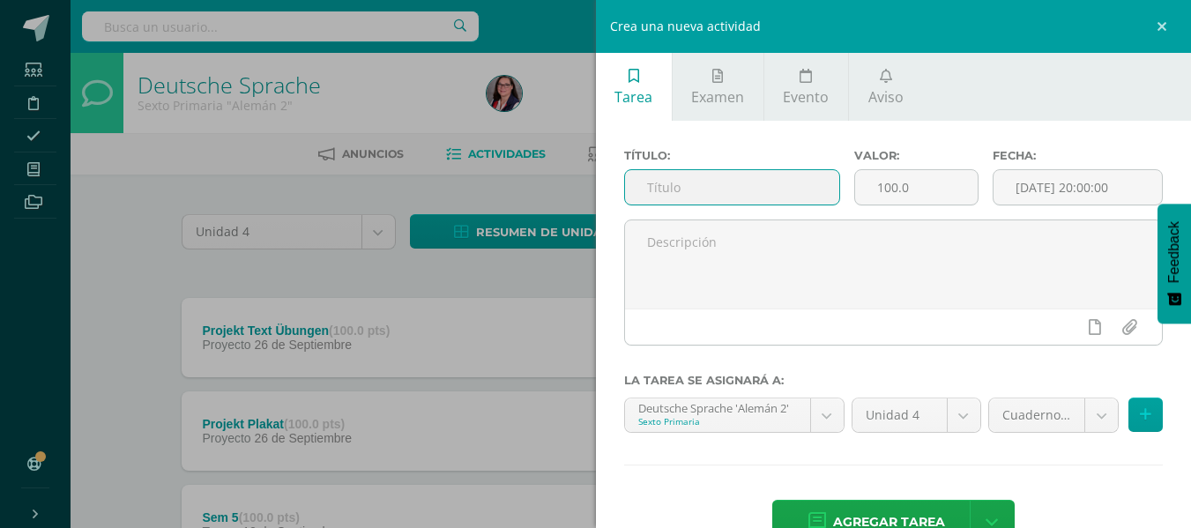
click at [709, 190] on input "text" at bounding box center [732, 187] width 214 height 34
click at [725, 189] on input "Lesebuch Kap7-12" at bounding box center [732, 187] width 214 height 34
type input "Lesebuch Kap 7-12"
click at [1056, 191] on input "[DATE] 20:00:00" at bounding box center [1077, 187] width 168 height 34
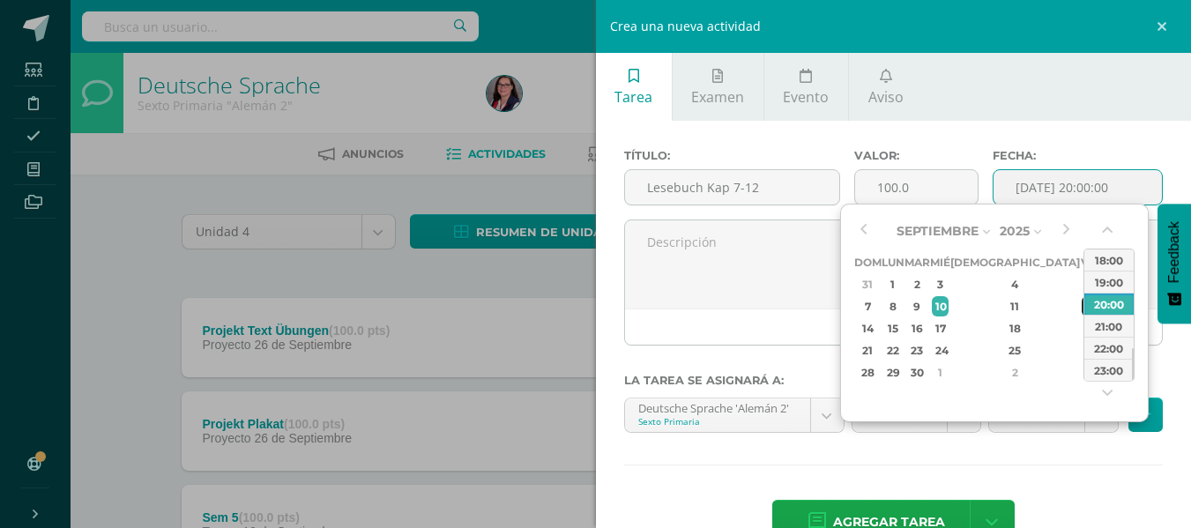
click at [1081, 300] on div "12" at bounding box center [1089, 306] width 16 height 20
click at [1105, 360] on div "23:00" at bounding box center [1108, 370] width 49 height 22
type input "2025-09-12 23:00"
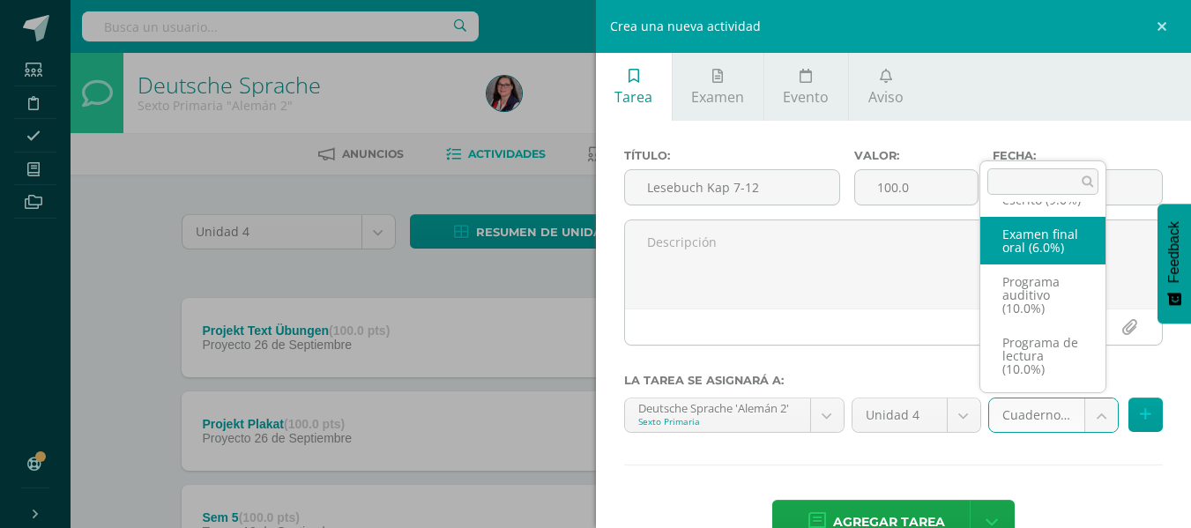
scroll to position [223, 0]
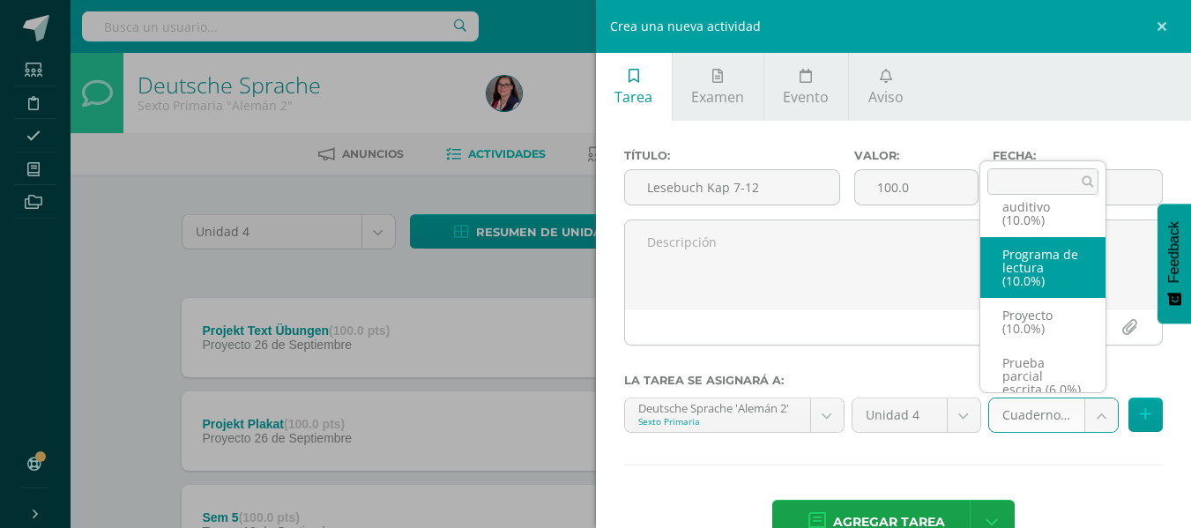
select select "232795"
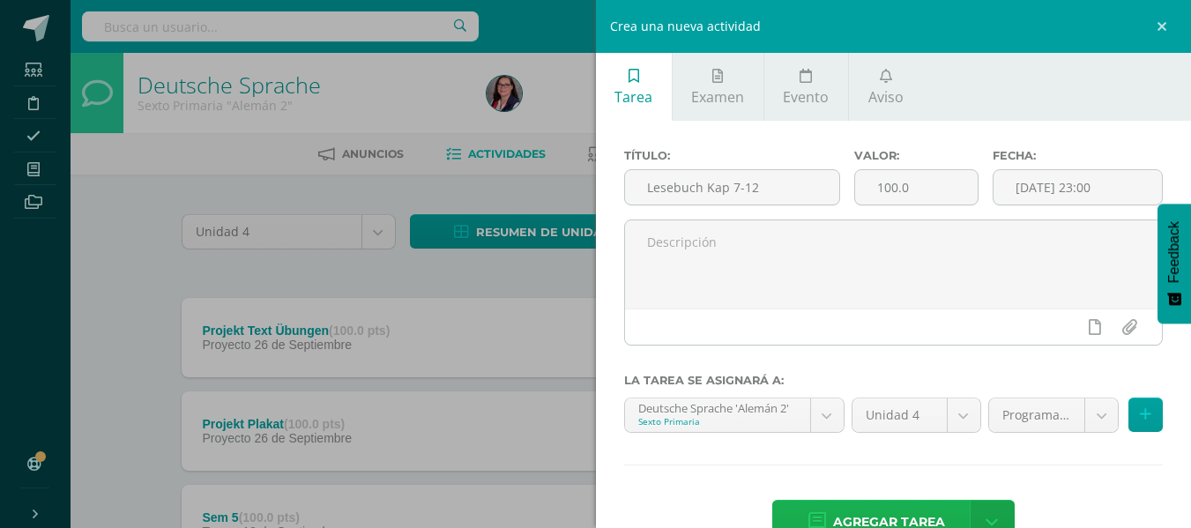
click at [895, 511] on span "Agregar tarea" at bounding box center [889, 522] width 112 height 43
